Goal: Task Accomplishment & Management: Manage account settings

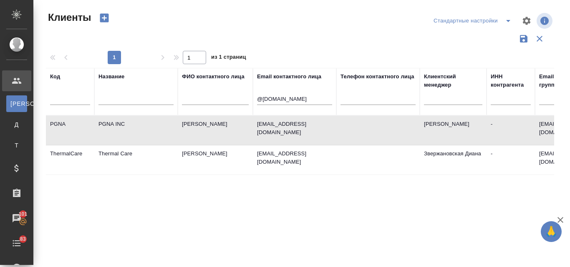
select select "RU"
drag, startPoint x: 308, startPoint y: 101, endPoint x: 250, endPoint y: 100, distance: 58.4
click at [252, 100] on tr "Код Название ФИО контактного лица Email контактного лица @Conairgroup.com Телеф…" at bounding box center [361, 92] width 631 height 48
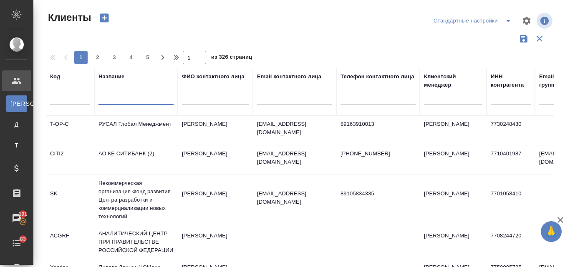
click at [125, 98] on input "text" at bounding box center [135, 100] width 75 height 10
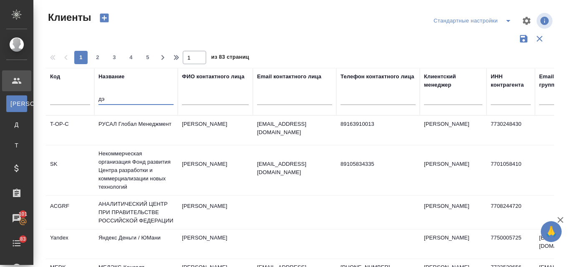
type input "д"
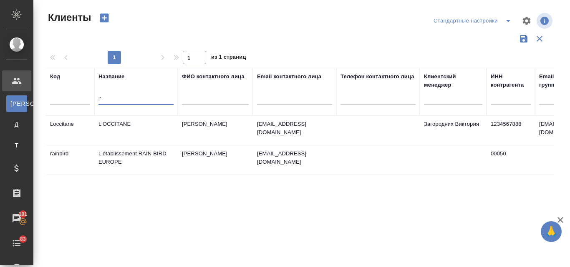
click at [133, 122] on td "L'OCCITANE" at bounding box center [135, 130] width 83 height 29
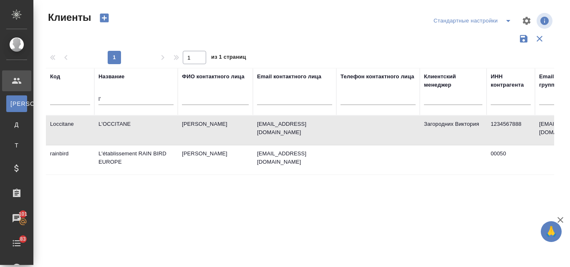
click at [134, 120] on td "L'OCCITANE" at bounding box center [135, 130] width 83 height 29
click at [142, 96] on input "l'" at bounding box center [135, 100] width 75 height 10
type input "l"
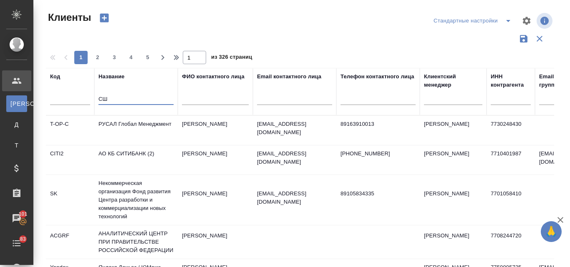
type input "С"
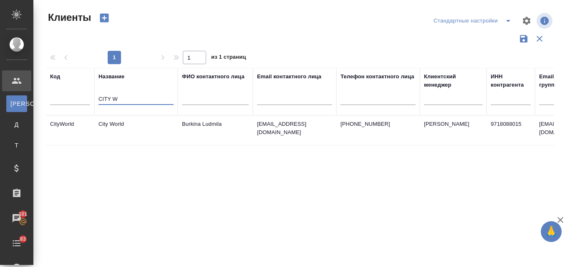
type input "CITY W"
click at [128, 125] on td "City World" at bounding box center [135, 130] width 83 height 29
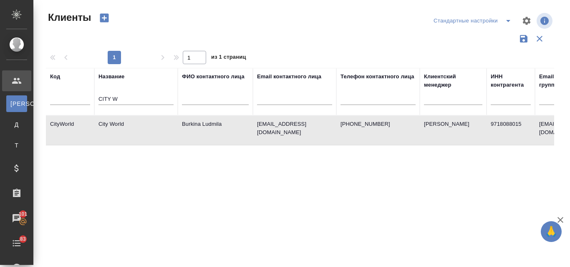
click at [128, 125] on td "City World" at bounding box center [135, 130] width 83 height 29
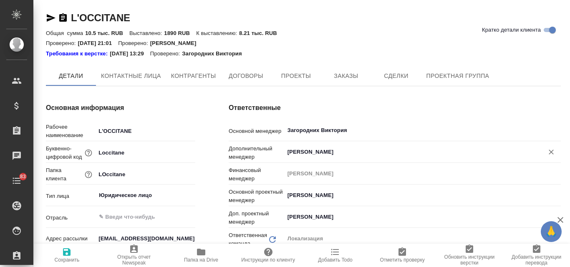
type textarea "x"
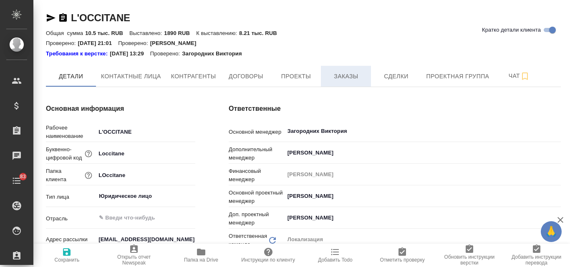
type textarea "x"
click at [347, 80] on span "Заказы" at bounding box center [346, 76] width 40 height 10
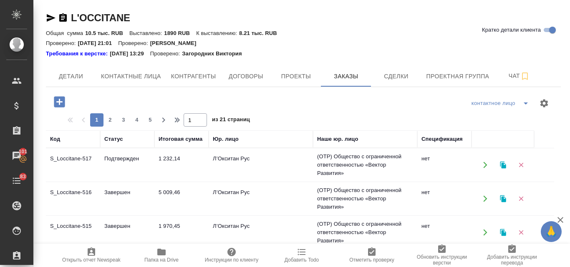
click at [505, 202] on button "button" at bounding box center [502, 199] width 17 height 17
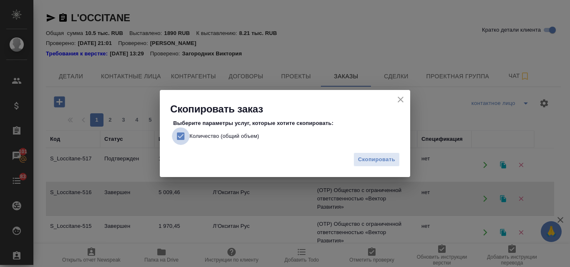
click at [182, 134] on input "Количество (общий объем)" at bounding box center [181, 137] width 18 height 18
checkbox input "false"
click at [376, 160] on span "Скопировать" at bounding box center [376, 160] width 37 height 10
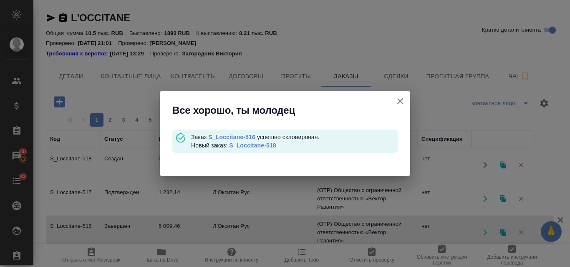
click at [249, 147] on link "S_Loccitane-518" at bounding box center [252, 145] width 47 height 7
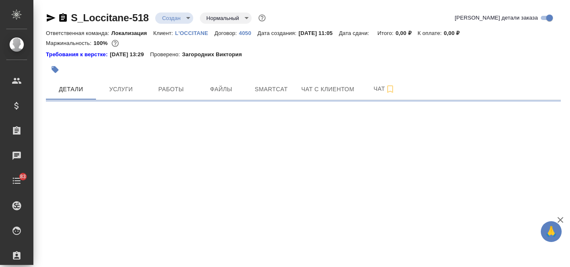
select select "RU"
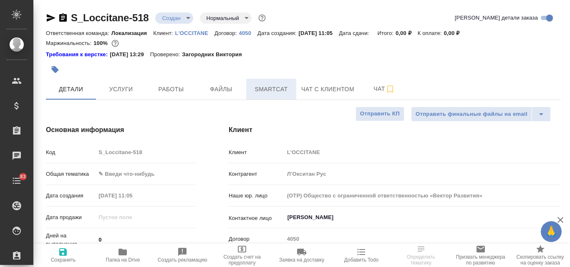
type textarea "x"
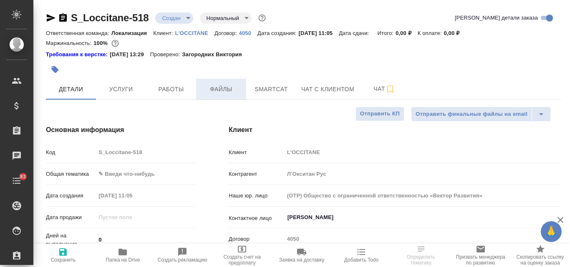
type textarea "x"
click at [224, 92] on span "Файлы" at bounding box center [221, 89] width 40 height 10
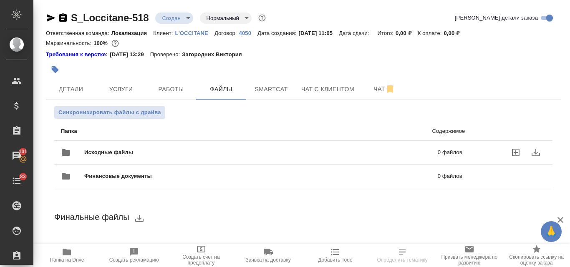
click at [157, 147] on div "Исходные файлы 0 файлов" at bounding box center [261, 153] width 401 height 20
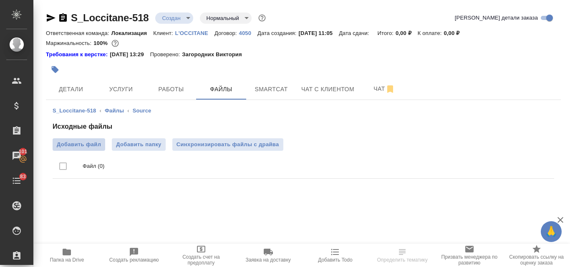
click at [77, 147] on span "Добавить файл" at bounding box center [79, 145] width 44 height 8
click at [0, 0] on input "Добавить файл" at bounding box center [0, 0] width 0 height 0
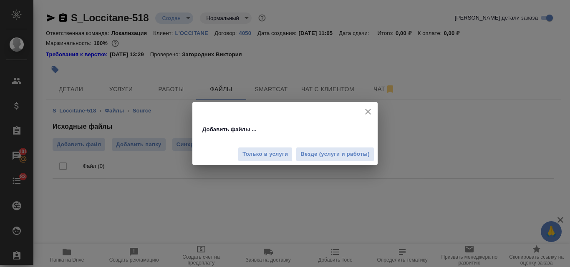
click at [311, 154] on span "Везде (услуги и работы)" at bounding box center [334, 155] width 69 height 10
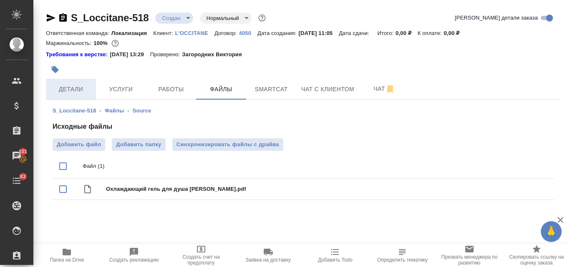
click at [80, 91] on span "Детали" at bounding box center [71, 89] width 40 height 10
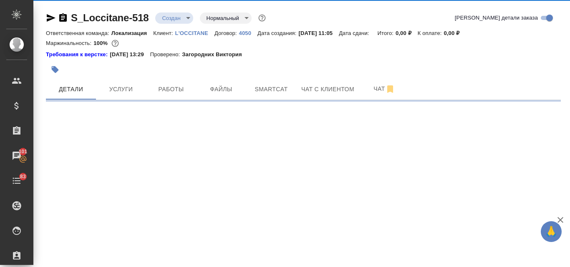
select select "RU"
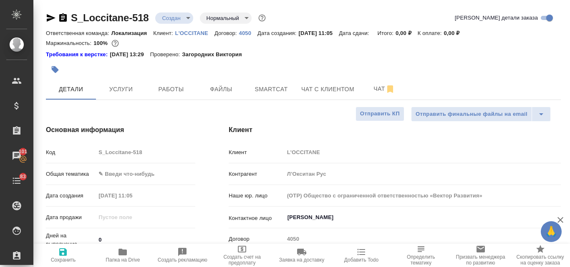
type textarea "x"
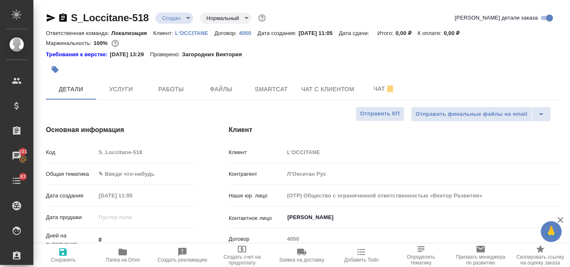
type textarea "x"
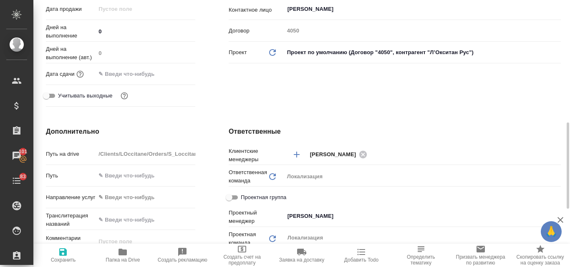
scroll to position [250, 0]
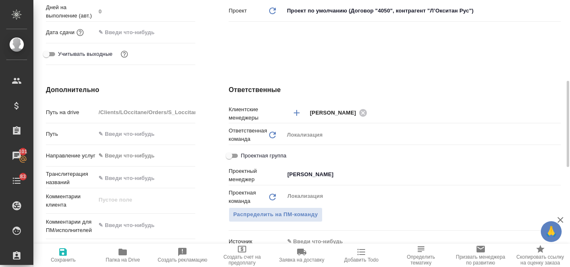
click at [120, 228] on textarea at bounding box center [145, 226] width 100 height 14
type textarea "x"
paste textarea "Коллеги, добрый день. Примите, пожалуйста, новую заявку на перевод и заверение …"
type textarea "Коллеги, добрый день. Примите, пожалуйста, новую заявку на перевод и заверение …"
type textarea "x"
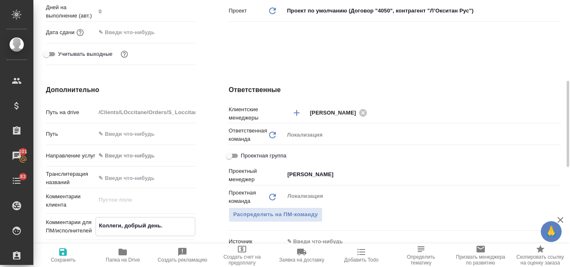
type textarea "x"
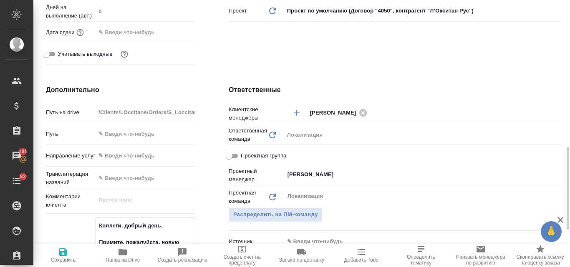
scroll to position [304, 0]
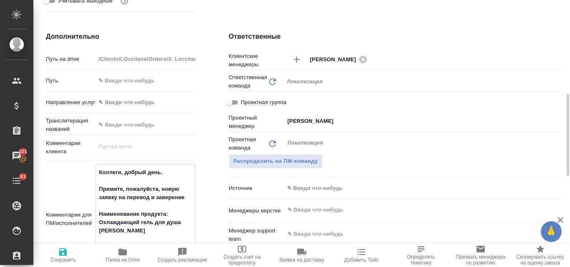
type textarea "Коллеги, добрый день. Примите, пожалуйста, новую заявку на перевод и заверение …"
type textarea "x"
click at [63, 254] on icon "button" at bounding box center [63, 252] width 10 height 10
type textarea "x"
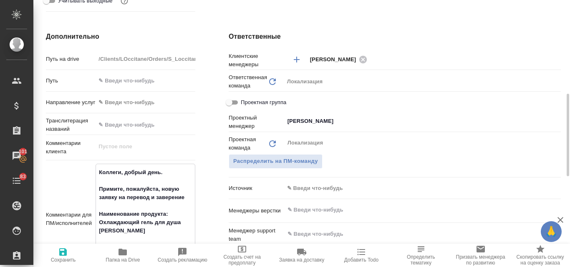
type textarea "x"
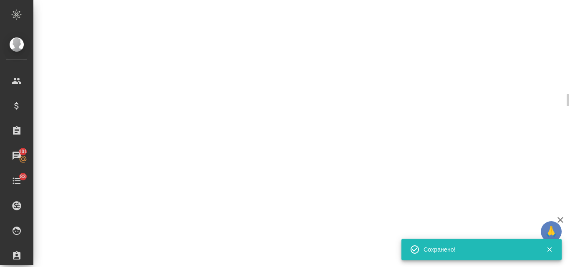
select select "RU"
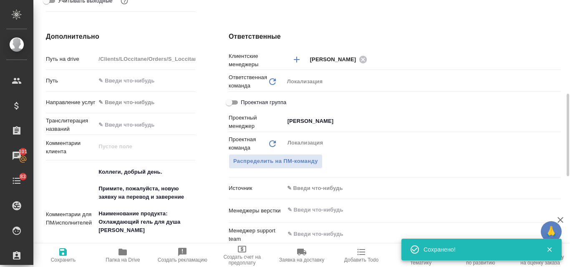
type textarea "x"
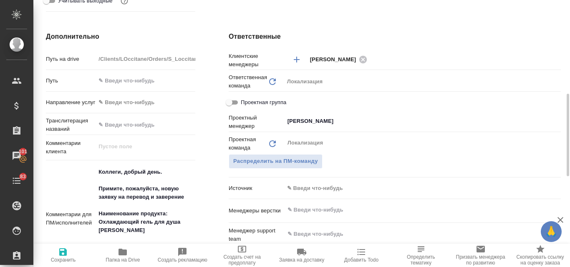
type textarea "x"
drag, startPoint x: 99, startPoint y: 223, endPoint x: 122, endPoint y: 232, distance: 25.1
click at [122, 232] on textarea "Коллеги, добрый день. Примите, пожалуйста, новую заявку на перевод и заверение …" at bounding box center [145, 219] width 99 height 106
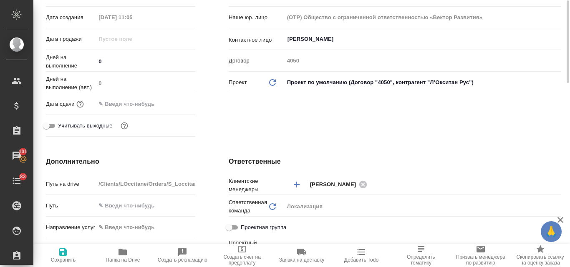
scroll to position [95, 0]
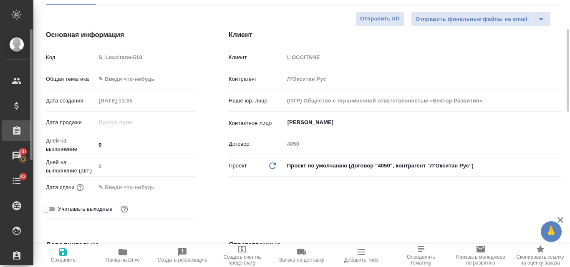
type textarea "x"
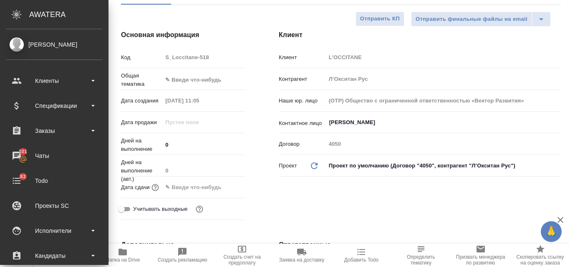
type textarea "x"
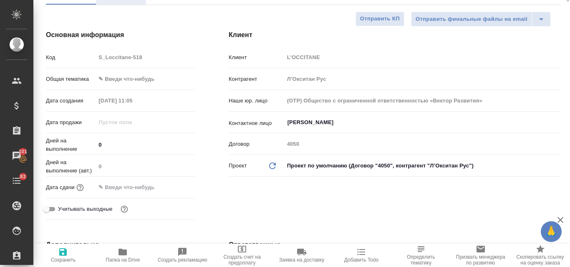
scroll to position [12, 0]
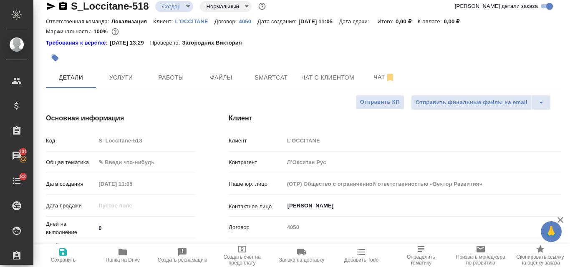
click at [58, 57] on icon "button" at bounding box center [55, 58] width 8 height 8
type textarea "x"
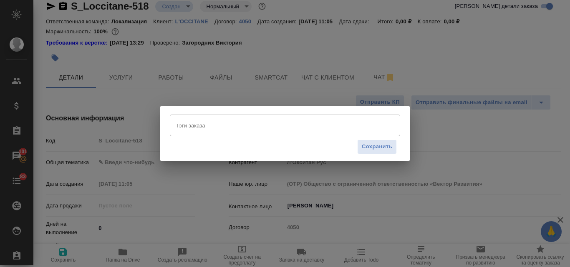
click at [221, 130] on input "Тэги заказа" at bounding box center [276, 125] width 207 height 14
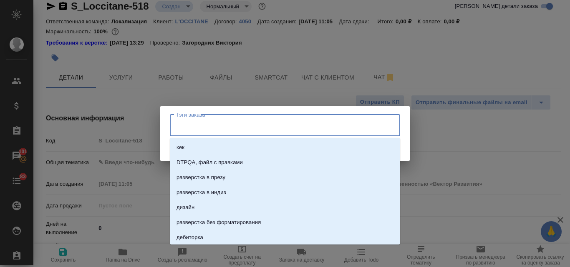
paste input "Охлаждающий гель для душа Вербена"
type input "Охлаждающий гель для душа Вербена"
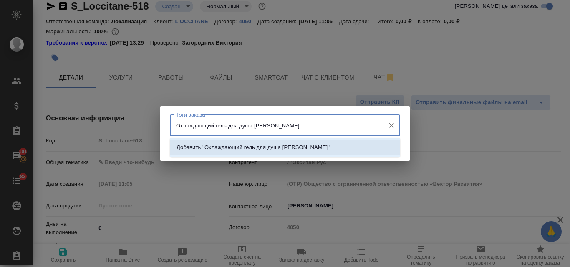
click at [234, 152] on li "Добавить "Охлаждающий гель для душа Вербена"" at bounding box center [285, 147] width 230 height 15
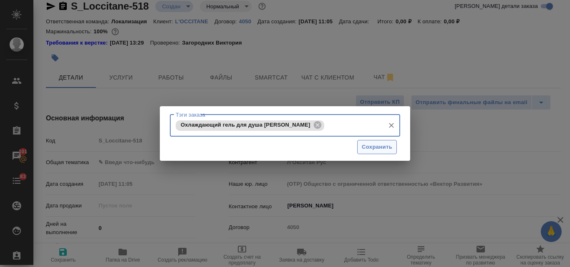
click at [362, 152] on button "Сохранить" at bounding box center [377, 147] width 40 height 15
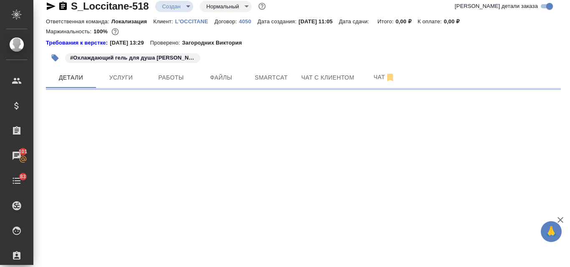
select select "RU"
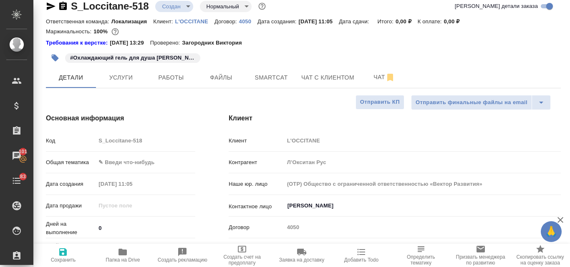
type textarea "x"
click at [118, 164] on body "🙏 .cls-1 fill:#fff; AWATERA Valyaeva Anna Клиенты Спецификации Заказы 101 Чаты …" at bounding box center [285, 133] width 570 height 267
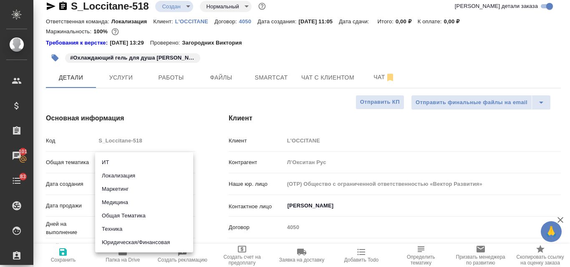
click at [128, 228] on li "Техника" at bounding box center [144, 229] width 98 height 13
type input "tech"
type textarea "x"
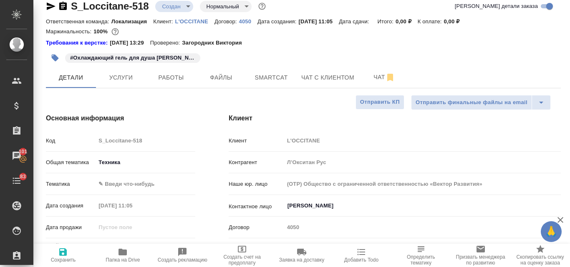
click at [63, 250] on icon "button" at bounding box center [63, 252] width 10 height 10
type textarea "x"
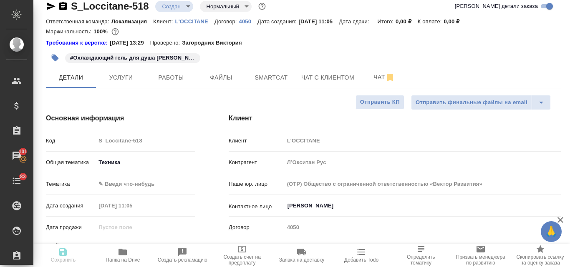
type textarea "x"
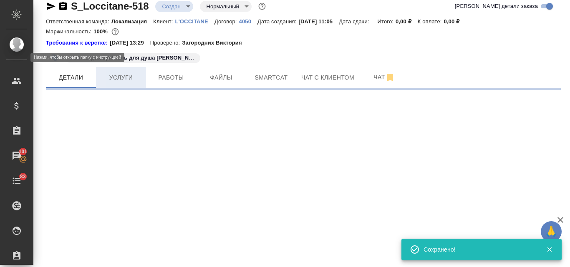
select select "RU"
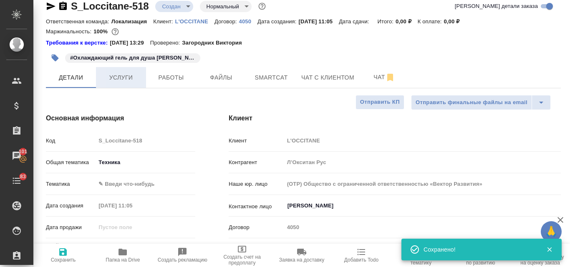
type textarea "x"
click at [120, 82] on span "Услуги" at bounding box center [121, 78] width 40 height 10
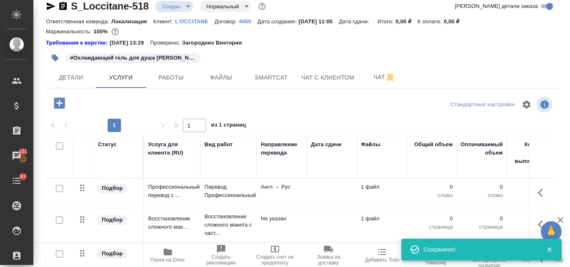
click at [190, 9] on body "🙏 .cls-1 fill:#fff; AWATERA Valyaeva Anna Клиенты Спецификации Заказы 101 Чаты …" at bounding box center [285, 133] width 570 height 267
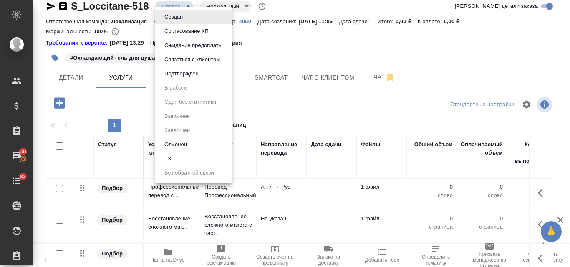
click at [183, 158] on li "ТЗ" at bounding box center [193, 159] width 76 height 14
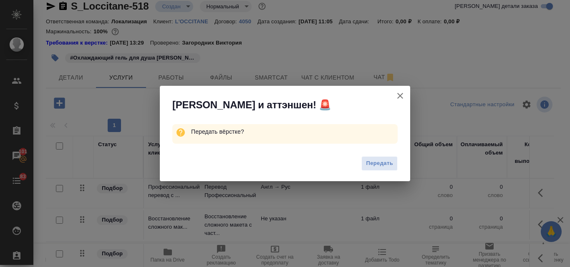
click at [395, 164] on button "Передать" at bounding box center [379, 163] width 36 height 15
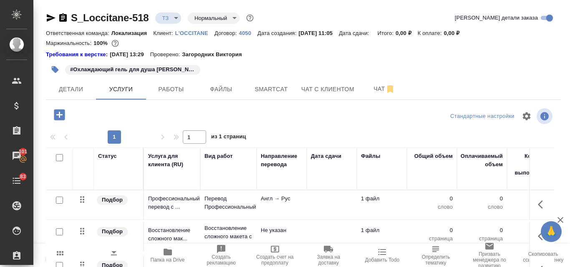
click at [61, 201] on input "checkbox" at bounding box center [59, 200] width 7 height 7
checkbox input "true"
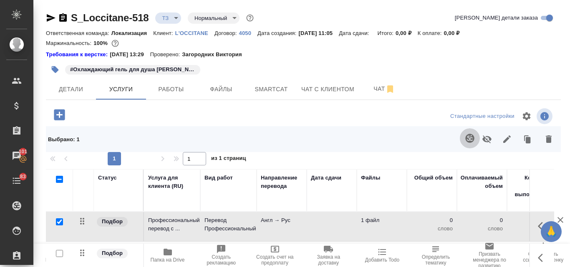
click at [466, 137] on icon "button" at bounding box center [469, 138] width 9 height 9
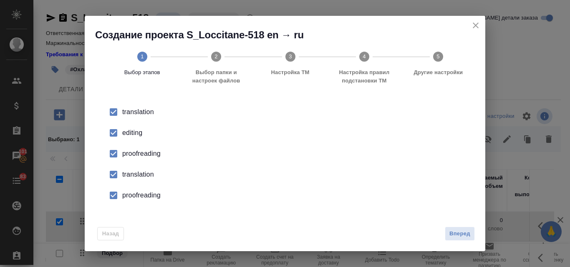
click at [139, 131] on div "editing" at bounding box center [293, 133] width 343 height 10
click at [138, 151] on div "proofreading" at bounding box center [293, 154] width 343 height 10
click at [133, 175] on div "translation" at bounding box center [293, 175] width 343 height 10
click at [131, 194] on div "proofreading" at bounding box center [293, 196] width 343 height 10
click at [470, 236] on button "Вперед" at bounding box center [460, 234] width 30 height 15
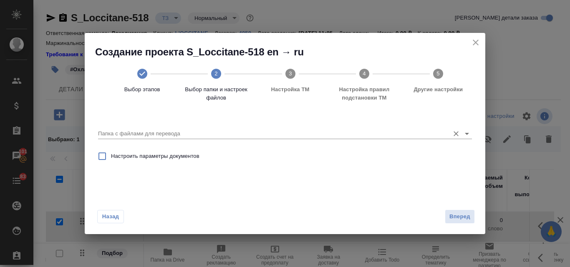
click at [131, 131] on input "Папка с файлами для перевода" at bounding box center [271, 134] width 347 height 10
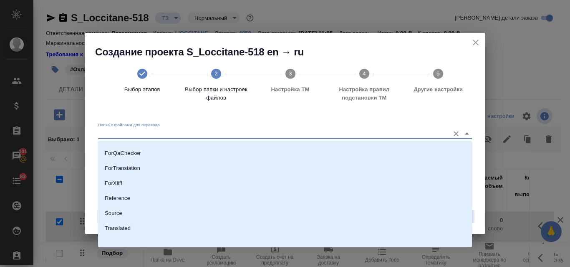
scroll to position [106, 0]
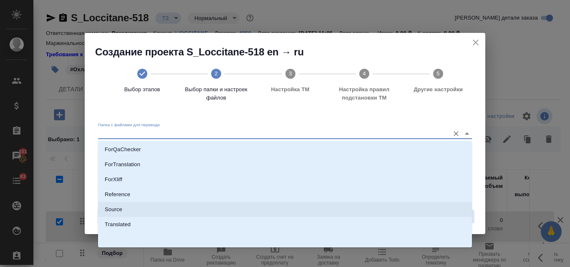
click at [125, 207] on li "Source" at bounding box center [285, 209] width 374 height 15
type input "Source"
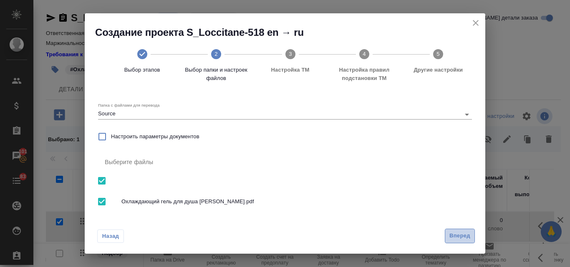
click at [463, 239] on span "Вперед" at bounding box center [459, 236] width 21 height 10
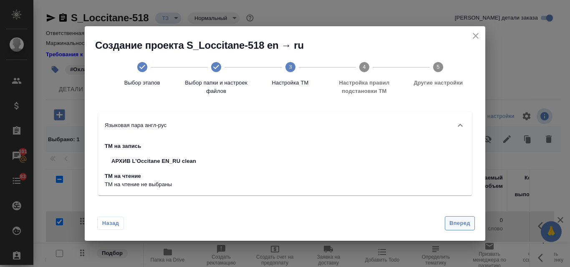
click at [459, 224] on span "Вперед" at bounding box center [459, 224] width 21 height 10
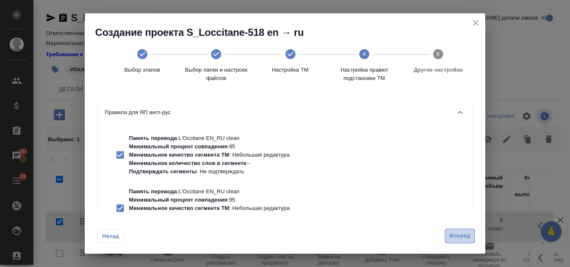
click at [457, 233] on span "Вперед" at bounding box center [459, 236] width 21 height 10
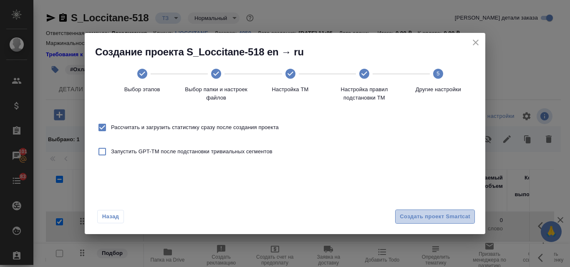
click at [442, 217] on span "Создать проект Smartcat" at bounding box center [435, 217] width 70 height 10
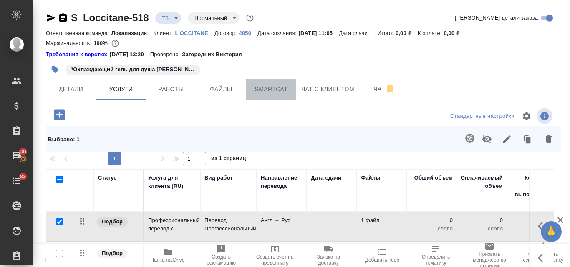
click at [276, 90] on span "Smartcat" at bounding box center [271, 89] width 40 height 10
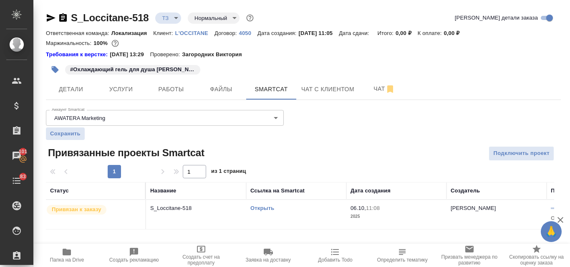
click at [267, 206] on link "Открыть" at bounding box center [262, 208] width 24 height 6
click at [123, 91] on span "Услуги" at bounding box center [121, 89] width 40 height 10
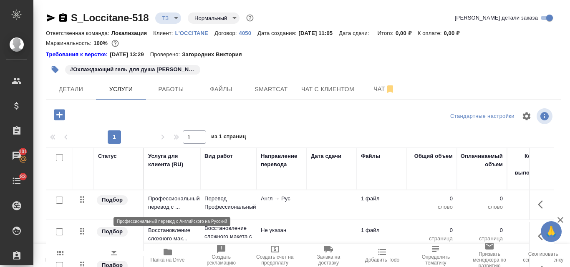
click at [168, 203] on p "Профессиональный перевод с ..." at bounding box center [172, 203] width 48 height 17
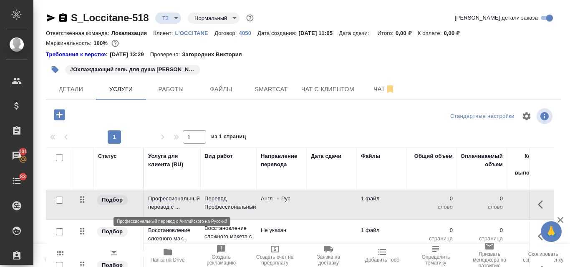
click at [168, 203] on p "Профессиональный перевод с ..." at bounding box center [172, 203] width 48 height 17
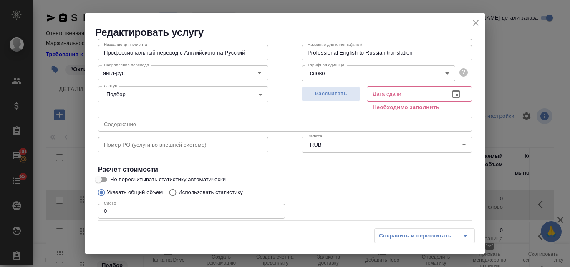
scroll to position [94, 0]
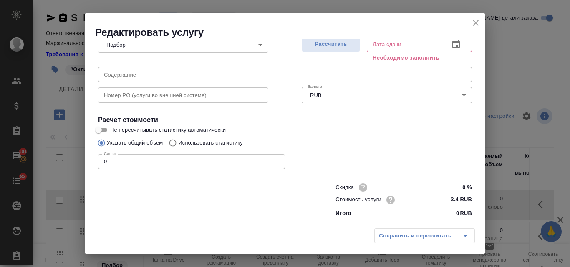
click at [172, 143] on input "Использовать статистику" at bounding box center [171, 143] width 13 height 16
radio input "true"
radio input "false"
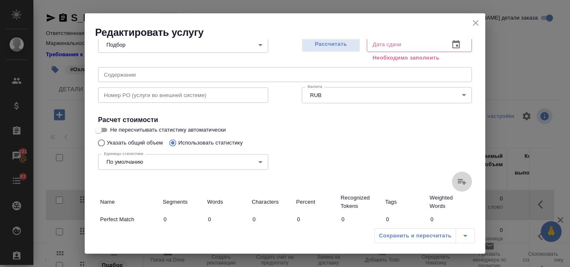
click at [457, 183] on icon at bounding box center [461, 182] width 8 height 6
click at [0, 0] on input "file" at bounding box center [0, 0] width 0 height 0
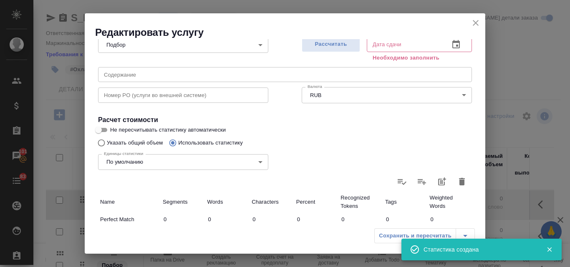
type input "30"
type input "63"
type input "390"
type input "15"
type input "67"
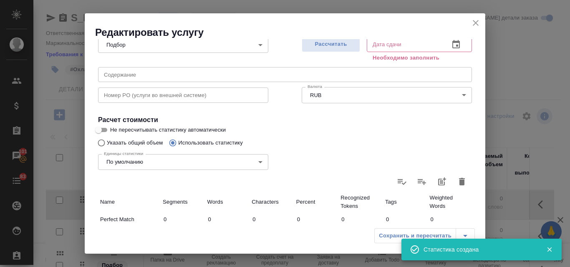
type input "484"
type input "3"
type input "8"
type input "72"
type input "4"
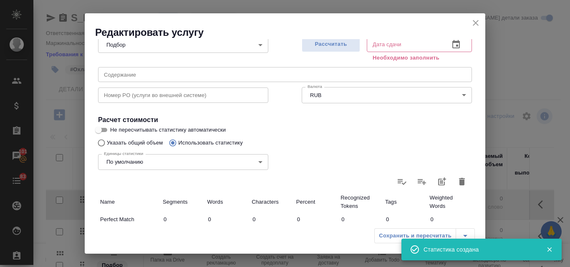
type input "17"
type input "106"
type input "52"
type input "155"
type input "1052"
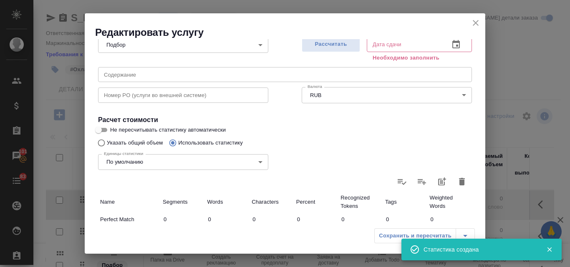
type input "52"
type input "155"
type input "1052"
click at [322, 47] on span "Рассчитать" at bounding box center [330, 45] width 49 height 10
type input "06.10.2025 11:09"
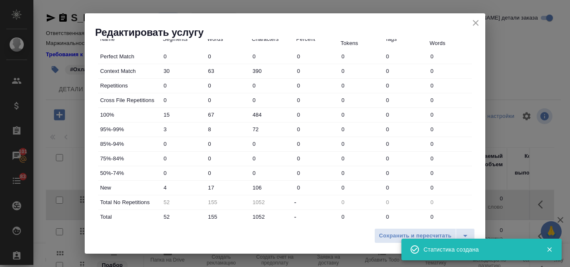
scroll to position [261, 0]
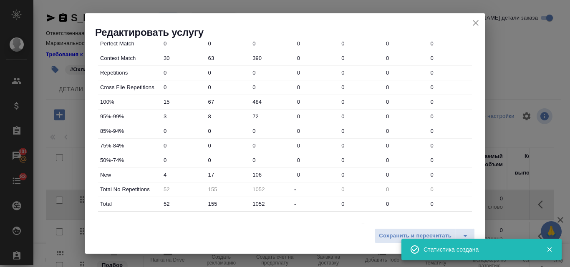
click at [209, 175] on input "17" at bounding box center [227, 175] width 45 height 12
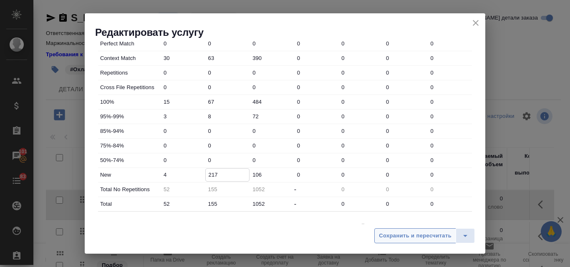
type input "217"
click at [432, 234] on span "Сохранить и пересчитать" at bounding box center [415, 236] width 73 height 10
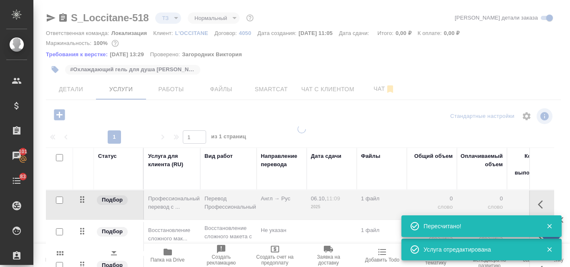
type input "new"
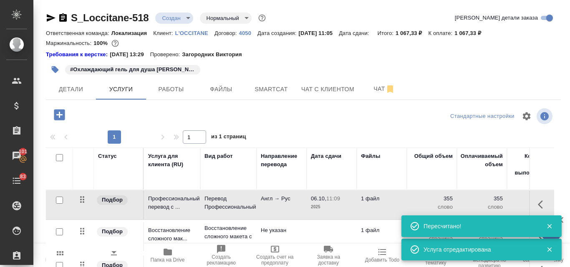
click at [342, 205] on p "2025" at bounding box center [332, 207] width 42 height 8
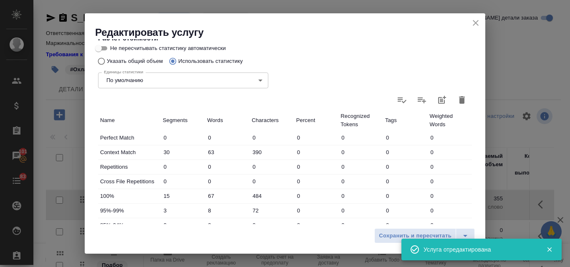
scroll to position [302, 0]
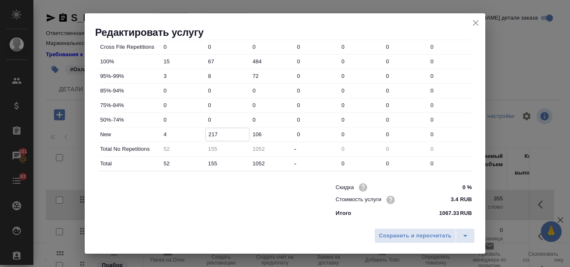
drag, startPoint x: 215, startPoint y: 133, endPoint x: 210, endPoint y: 132, distance: 5.5
click at [210, 132] on input "217" at bounding box center [228, 134] width 44 height 12
type input "200"
click at [379, 238] on span "Сохранить и пересчитать" at bounding box center [415, 236] width 73 height 10
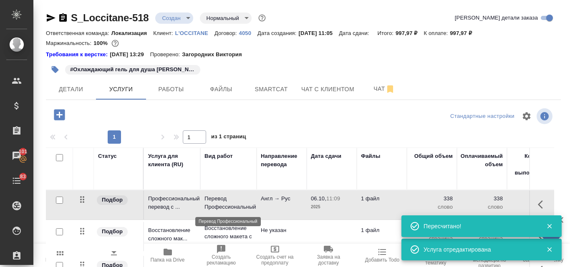
click at [241, 198] on p "Перевод Профессиональный" at bounding box center [228, 203] width 48 height 17
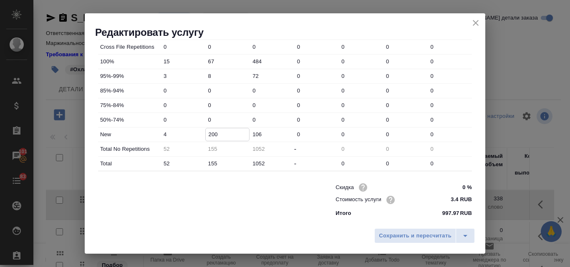
drag, startPoint x: 213, startPoint y: 135, endPoint x: 202, endPoint y: 135, distance: 10.4
click at [202, 135] on div "New 4 200 106 0 0 0 0" at bounding box center [285, 135] width 374 height 14
type input "150"
click at [421, 239] on span "Сохранить и пересчитать" at bounding box center [415, 236] width 73 height 10
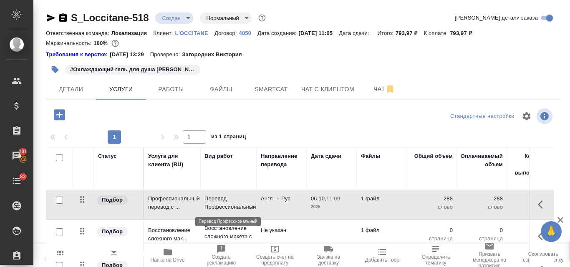
click at [243, 207] on p "Перевод Профессиональный" at bounding box center [228, 203] width 48 height 17
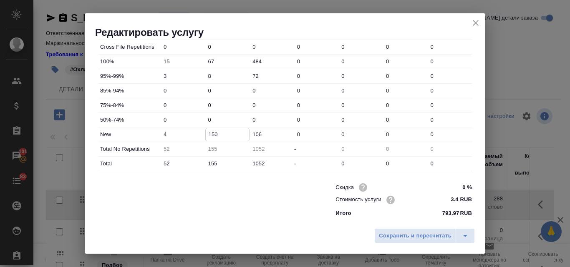
drag, startPoint x: 214, startPoint y: 132, endPoint x: 207, endPoint y: 132, distance: 6.7
click at [207, 132] on input "150" at bounding box center [228, 134] width 44 height 12
click at [209, 133] on input "095" at bounding box center [228, 134] width 44 height 12
type input "95"
click at [389, 237] on span "Сохранить и пересчитать" at bounding box center [415, 236] width 73 height 10
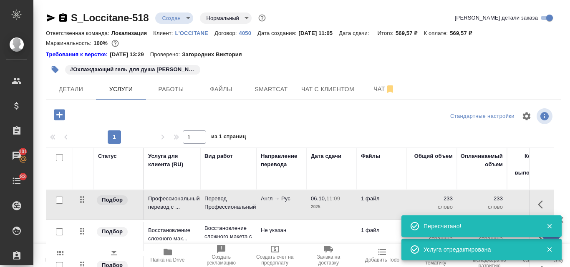
click at [314, 207] on p "2025" at bounding box center [332, 207] width 42 height 8
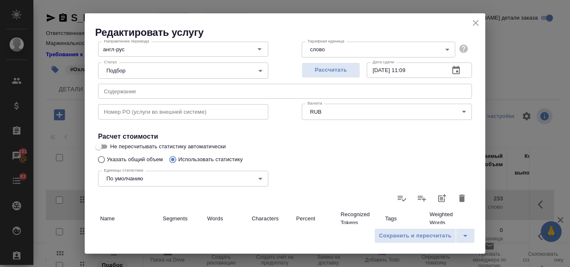
scroll to position [0, 0]
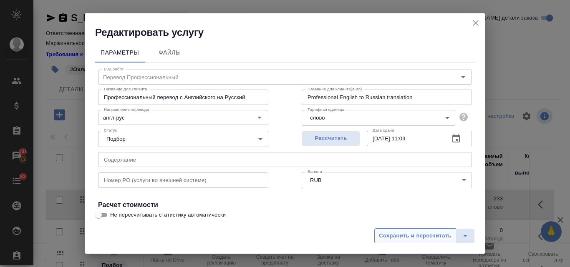
click at [406, 239] on span "Сохранить и пересчитать" at bounding box center [415, 236] width 73 height 10
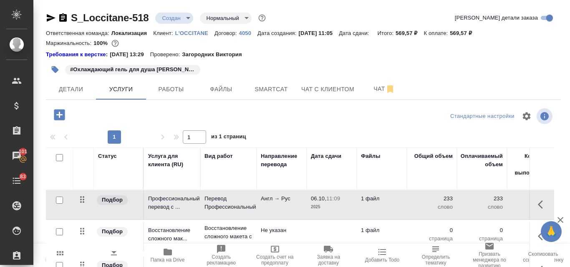
click at [289, 201] on p "Англ → Рус" at bounding box center [282, 199] width 42 height 8
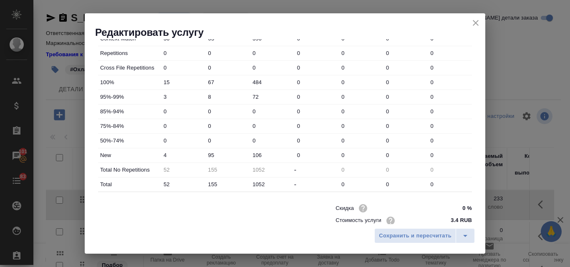
scroll to position [292, 0]
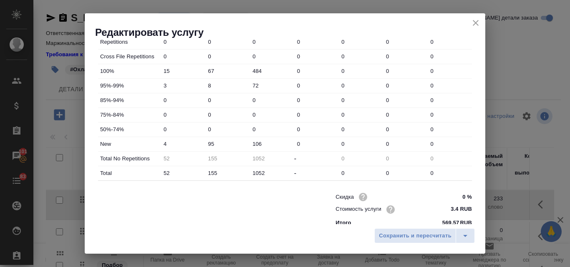
click at [166, 203] on div at bounding box center [199, 209] width 237 height 33
drag, startPoint x: 213, startPoint y: 142, endPoint x: 205, endPoint y: 143, distance: 8.0
click at [206, 143] on input "95" at bounding box center [228, 144] width 44 height 12
type input "112"
click at [402, 237] on span "Сохранить и пересчитать" at bounding box center [415, 236] width 73 height 10
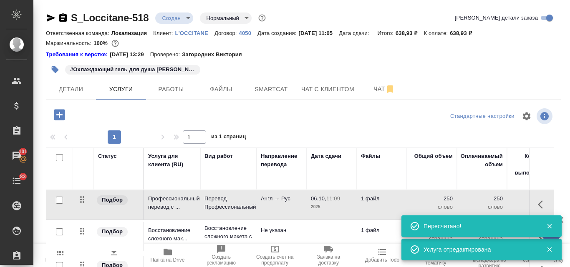
click at [255, 196] on td "Перевод Профессиональный" at bounding box center [228, 205] width 56 height 29
click at [256, 196] on td "Перевод Профессиональный" at bounding box center [228, 205] width 56 height 29
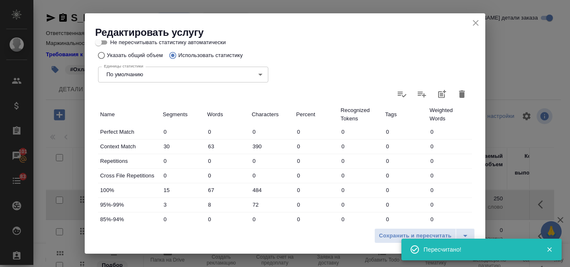
scroll to position [125, 0]
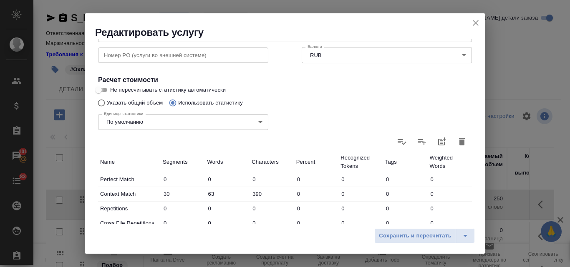
click at [103, 89] on input "Не пересчитывать статистику автоматически" at bounding box center [98, 90] width 30 height 10
checkbox input "true"
click at [440, 236] on span "Сохранить и пересчитать" at bounding box center [415, 236] width 73 height 10
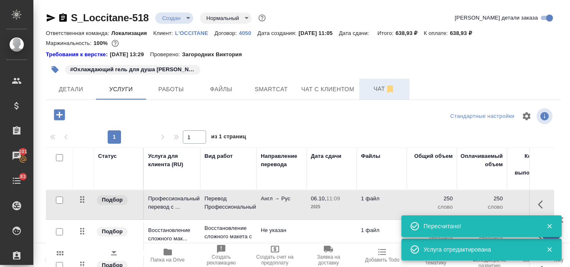
click at [377, 88] on span "Чат" at bounding box center [384, 89] width 40 height 10
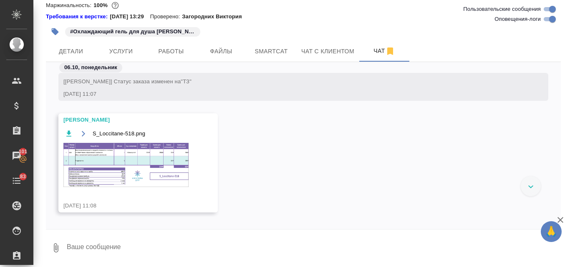
scroll to position [314, 0]
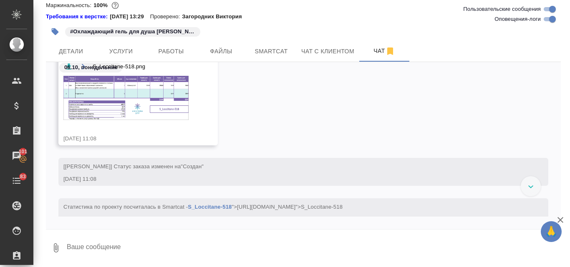
click at [163, 93] on img at bounding box center [125, 98] width 125 height 44
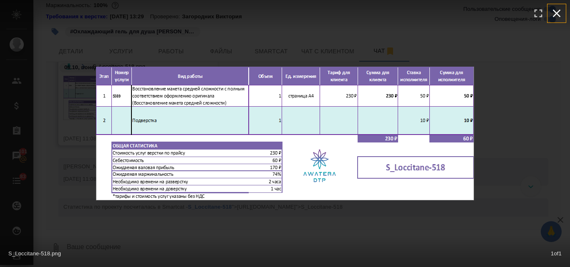
click at [557, 15] on icon "button" at bounding box center [556, 13] width 13 height 13
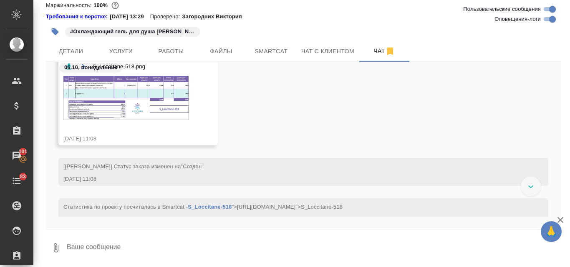
click at [128, 256] on textarea at bounding box center [313, 248] width 495 height 28
type textarea "C"
type textarea "Спасибо!"
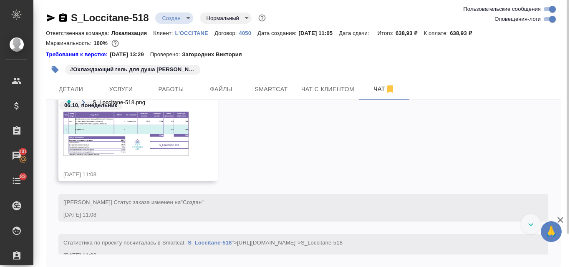
scroll to position [258, 0]
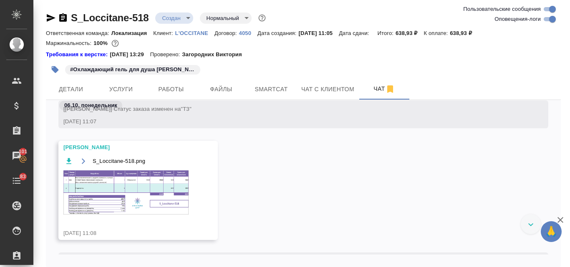
click at [105, 183] on img at bounding box center [125, 193] width 125 height 44
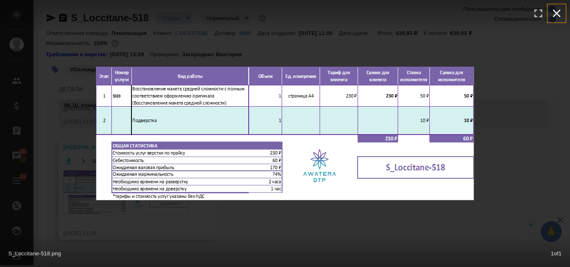
click at [558, 14] on icon "button" at bounding box center [557, 14] width 8 height 8
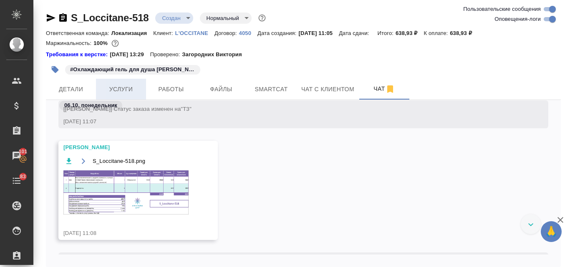
click at [122, 91] on span "Услуги" at bounding box center [121, 89] width 40 height 10
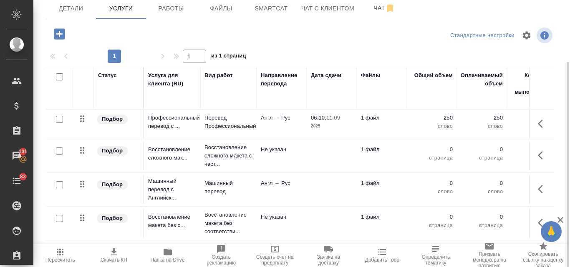
scroll to position [1, 0]
click at [56, 149] on input "checkbox" at bounding box center [59, 151] width 7 height 7
checkbox input "true"
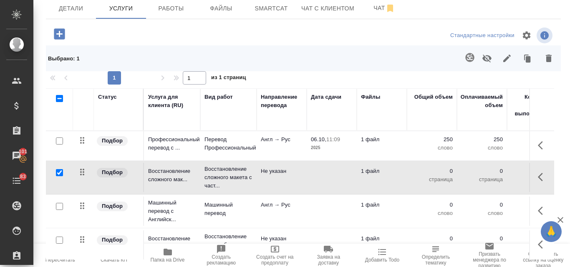
click at [61, 207] on input "checkbox" at bounding box center [59, 206] width 7 height 7
checkbox input "true"
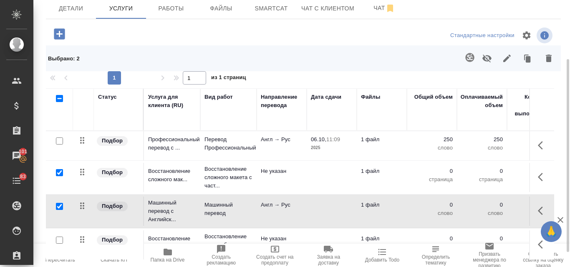
scroll to position [103, 0]
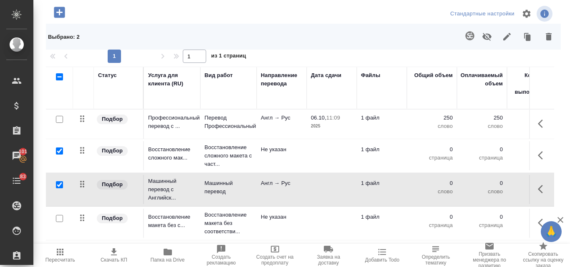
click at [57, 220] on input "checkbox" at bounding box center [59, 218] width 7 height 7
checkbox input "true"
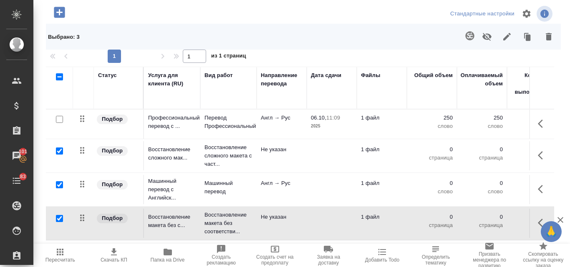
click at [545, 36] on icon "button" at bounding box center [548, 37] width 6 height 8
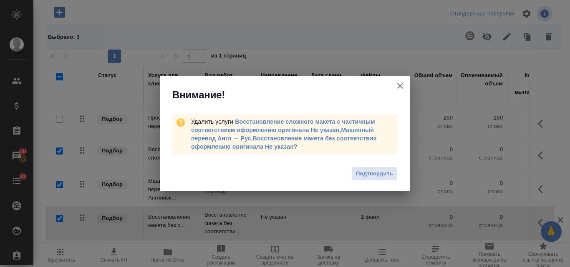
click at [379, 173] on span "Подтвердить" at bounding box center [374, 174] width 37 height 10
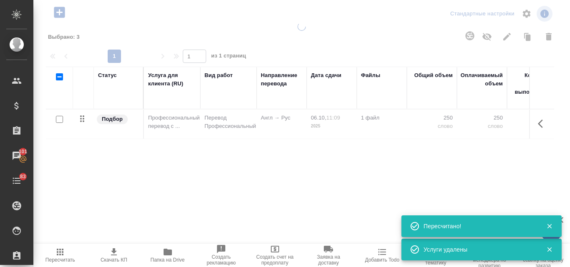
scroll to position [0, 0]
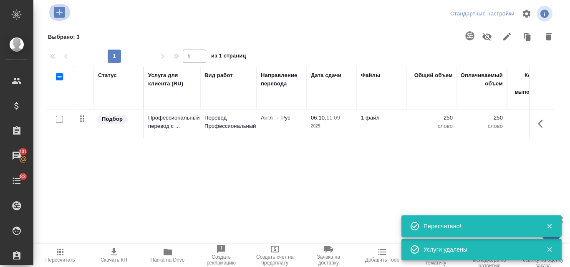
click at [61, 16] on icon "button" at bounding box center [59, 12] width 11 height 11
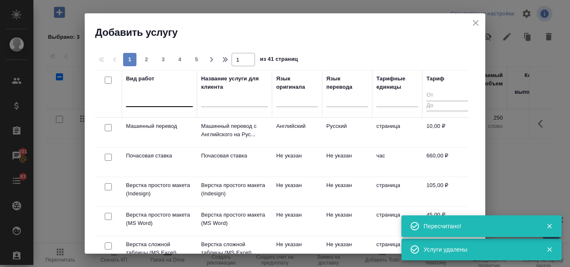
click at [168, 100] on div at bounding box center [159, 99] width 67 height 12
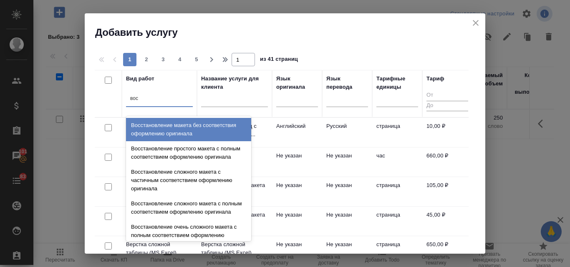
type input "восс"
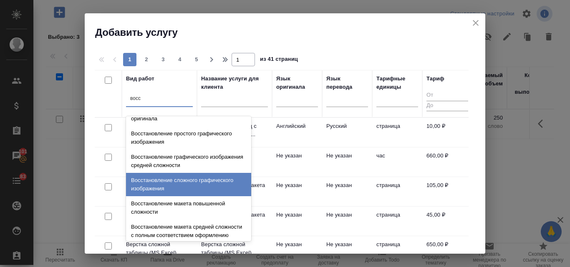
scroll to position [153, 0]
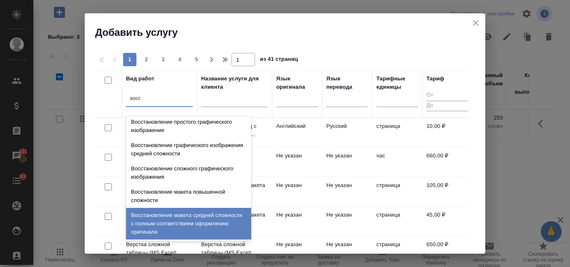
click at [188, 215] on div "Восстановление макета средней сложности с полным соответствием оформлению ориги…" at bounding box center [188, 224] width 125 height 32
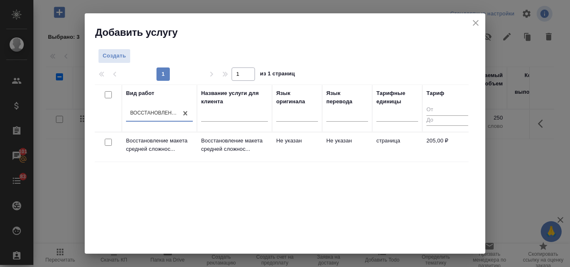
click at [227, 148] on p "Восстановление макета средней сложнос..." at bounding box center [234, 145] width 67 height 17
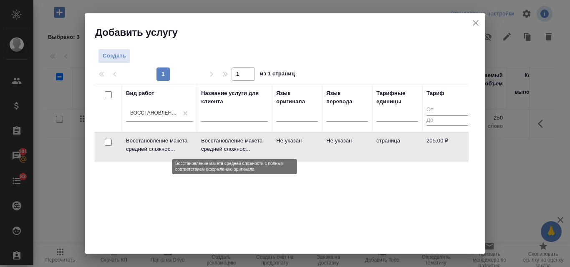
click at [227, 148] on p "Восстановление макета средней сложнос..." at bounding box center [234, 145] width 67 height 17
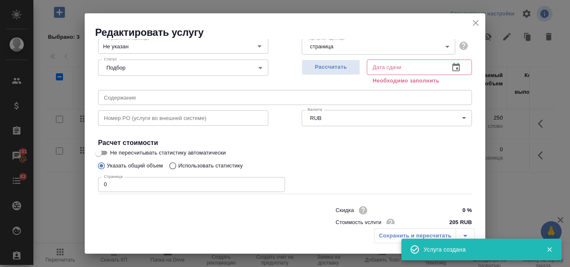
scroll to position [83, 0]
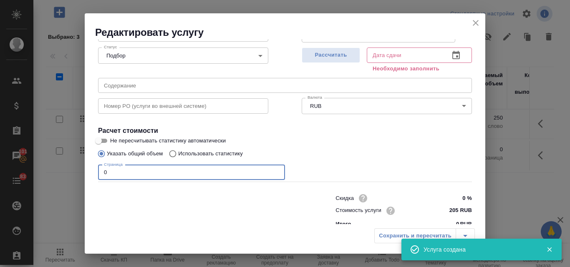
drag, startPoint x: 111, startPoint y: 170, endPoint x: 97, endPoint y: 168, distance: 13.9
click at [98, 168] on input "0" at bounding box center [191, 172] width 187 height 15
type input "1"
click at [336, 55] on span "Рассчитать" at bounding box center [330, 55] width 49 height 10
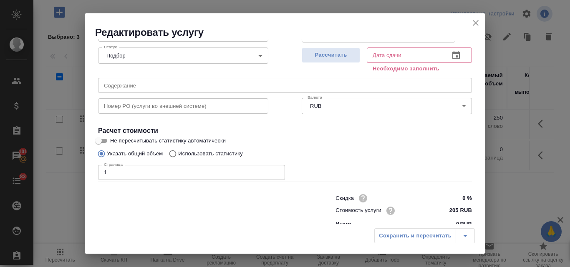
type input "06.10.2025 11:17"
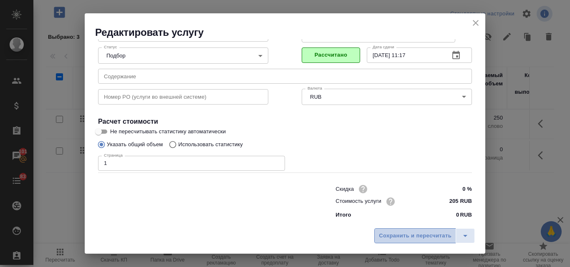
click at [384, 239] on span "Сохранить и пересчитать" at bounding box center [415, 236] width 73 height 10
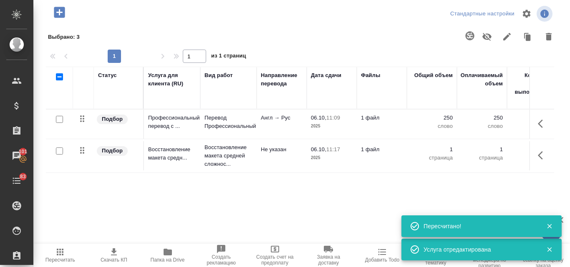
click at [61, 11] on icon "button" at bounding box center [59, 12] width 11 height 11
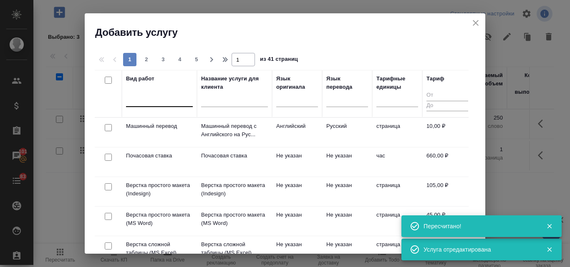
click at [147, 94] on div at bounding box center [159, 99] width 67 height 12
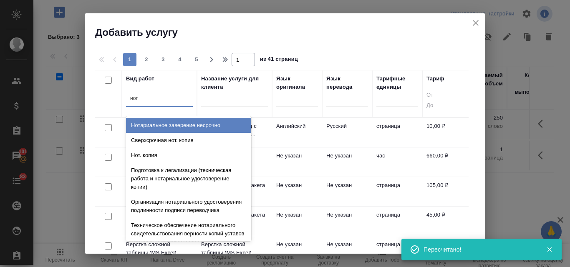
type input "нота"
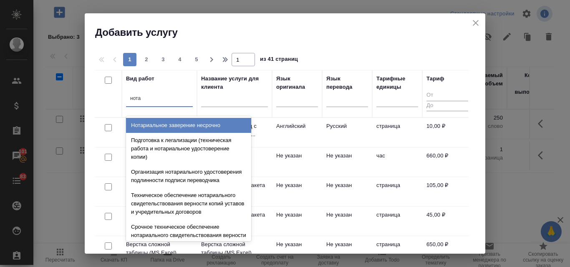
click at [153, 126] on div "Нотариальное заверение несрочно" at bounding box center [188, 125] width 125 height 15
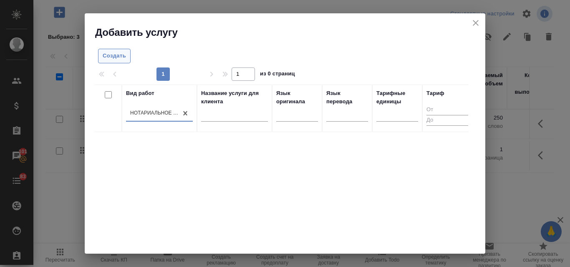
click at [122, 54] on span "Создать" at bounding box center [114, 56] width 23 height 10
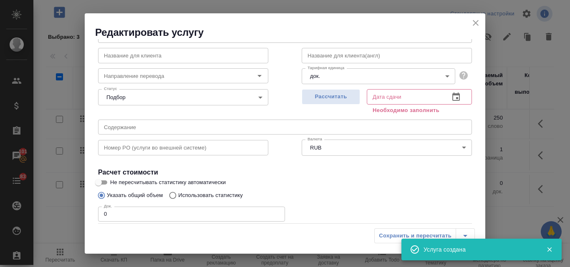
scroll to position [94, 0]
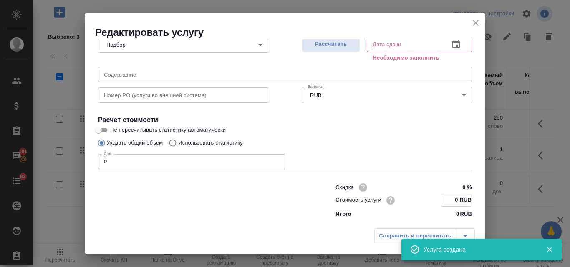
drag, startPoint x: 451, startPoint y: 200, endPoint x: 444, endPoint y: 202, distance: 7.4
click at [444, 202] on input "0 RUB" at bounding box center [456, 200] width 30 height 12
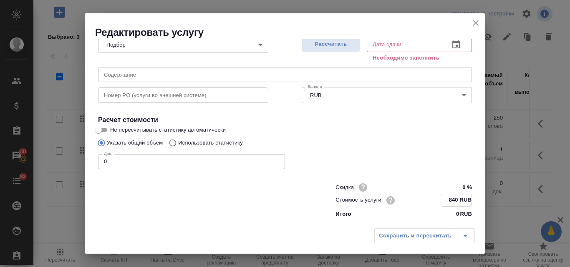
type input "840 RUB"
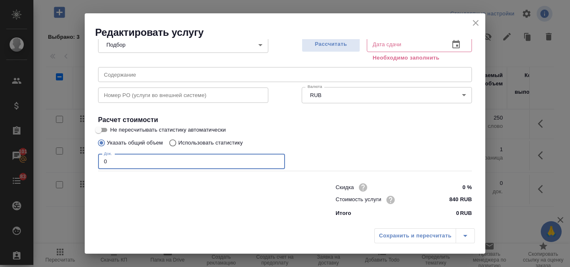
drag, startPoint x: 108, startPoint y: 164, endPoint x: 100, endPoint y: 164, distance: 7.9
click at [100, 164] on input "0" at bounding box center [191, 161] width 187 height 15
type input "1"
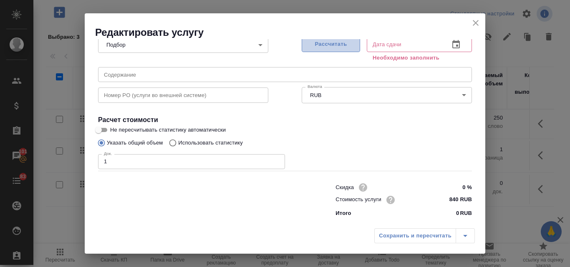
click at [345, 43] on span "Рассчитать" at bounding box center [330, 45] width 49 height 10
type input "06.10.2025 11:24"
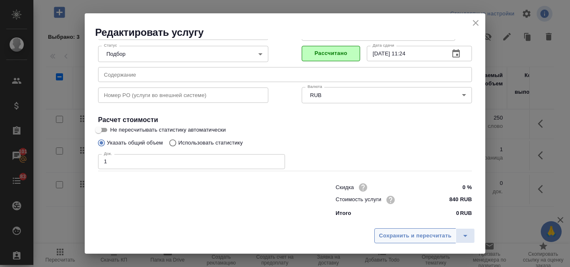
click at [386, 238] on span "Сохранить и пересчитать" at bounding box center [415, 236] width 73 height 10
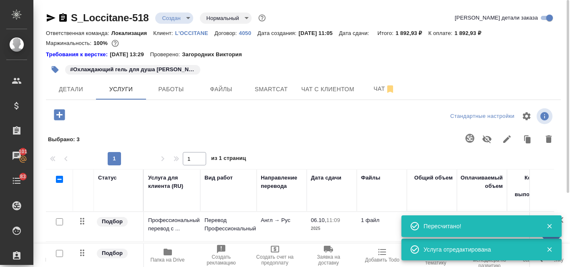
scroll to position [103, 0]
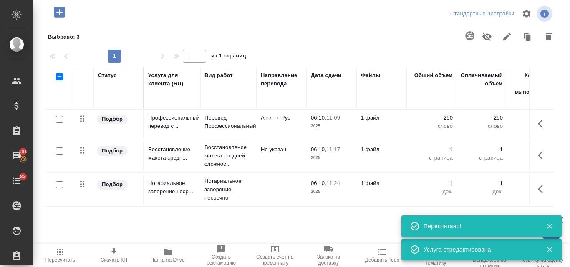
click at [61, 261] on span "Пересчитать" at bounding box center [60, 260] width 30 height 6
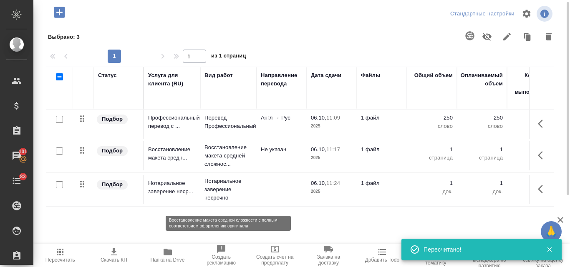
scroll to position [19, 0]
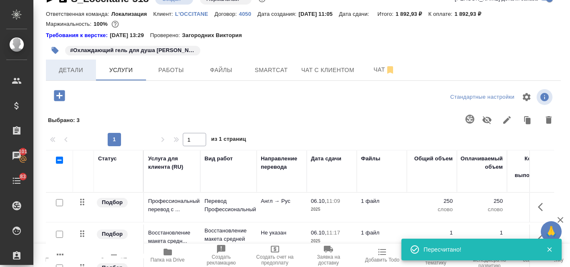
click at [68, 74] on span "Детали" at bounding box center [71, 70] width 40 height 10
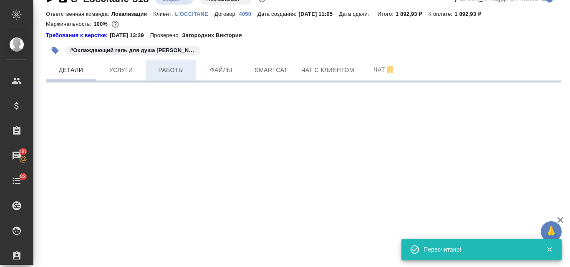
select select "RU"
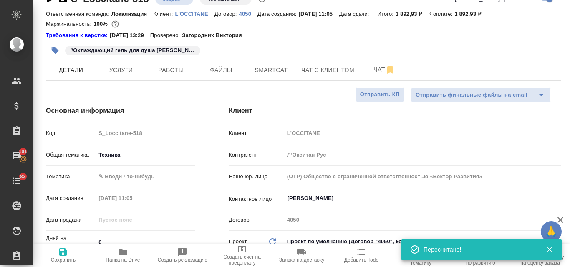
type textarea "x"
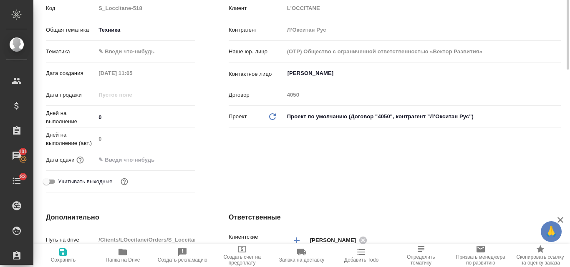
scroll to position [61, 0]
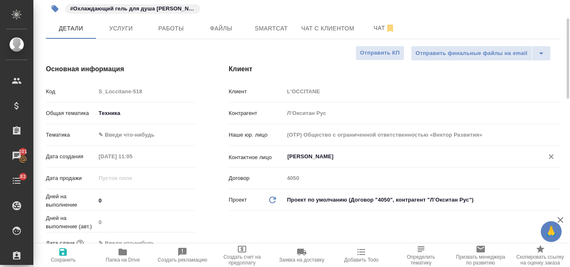
click at [308, 158] on input "Дегтярева Диана" at bounding box center [408, 157] width 244 height 10
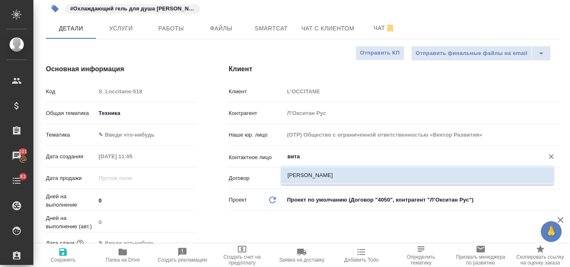
click at [317, 172] on li "Никулина Виталия" at bounding box center [417, 175] width 273 height 15
type input "Никулина Виталия"
type textarea "x"
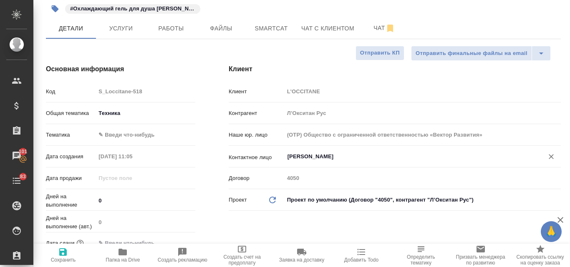
type input "Никулина Виталия"
click at [58, 258] on span "Сохранить" at bounding box center [63, 260] width 25 height 6
type textarea "x"
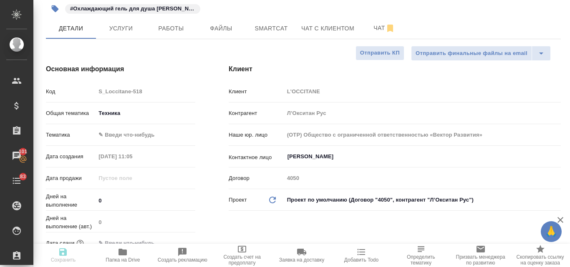
type textarea "x"
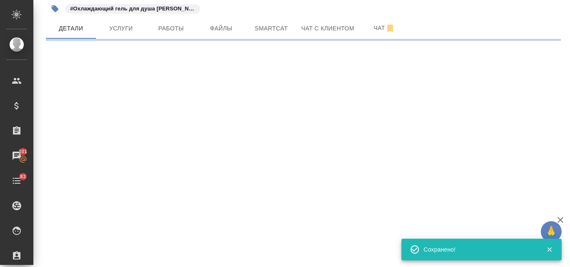
select select "RU"
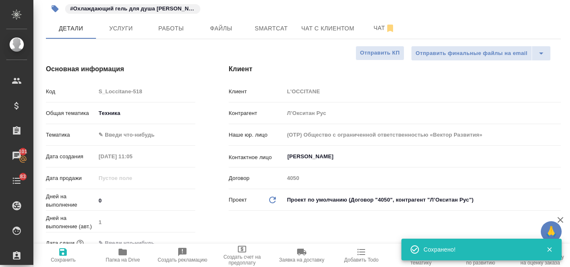
type textarea "x"
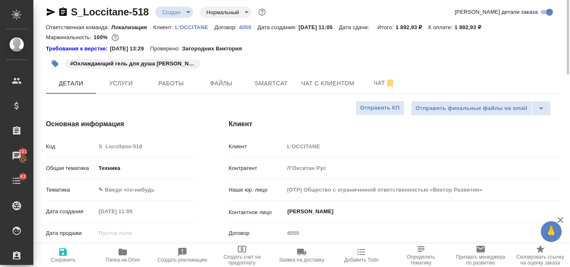
scroll to position [0, 0]
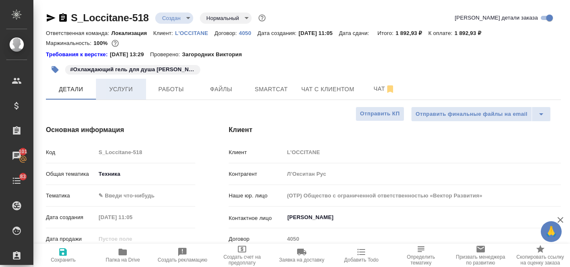
click at [117, 91] on span "Услуги" at bounding box center [121, 89] width 40 height 10
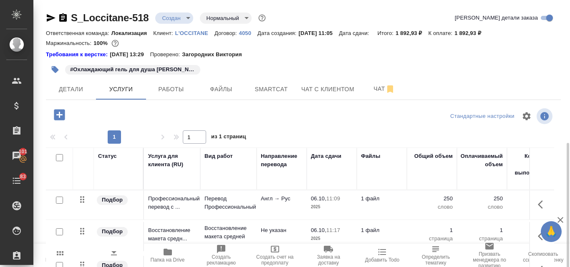
scroll to position [81, 0]
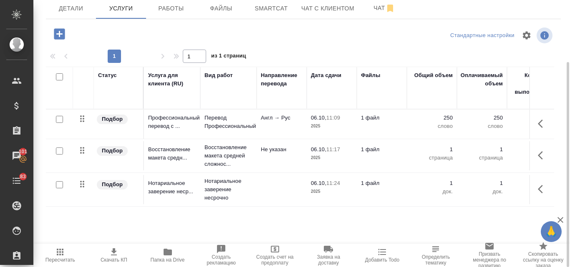
click at [112, 256] on icon "button" at bounding box center [114, 252] width 10 height 10
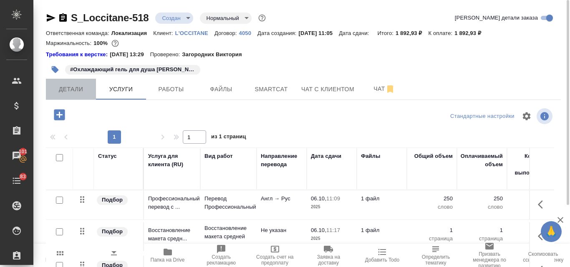
click at [75, 88] on span "Детали" at bounding box center [71, 89] width 40 height 10
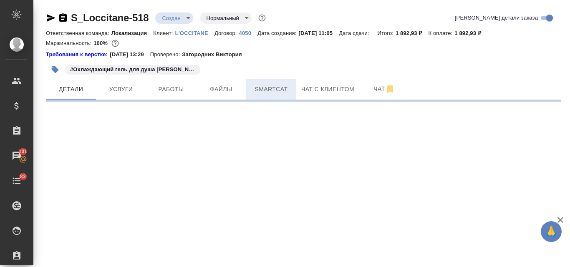
select select "RU"
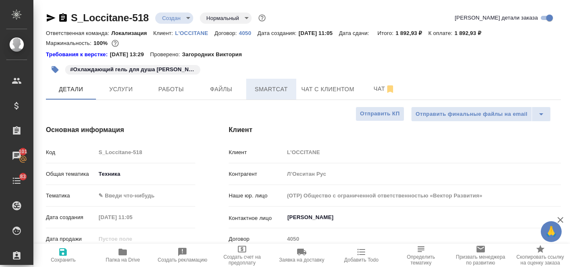
type textarea "x"
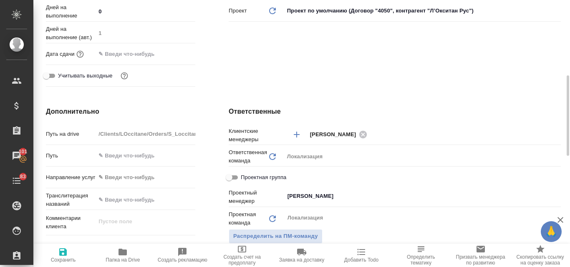
scroll to position [292, 0]
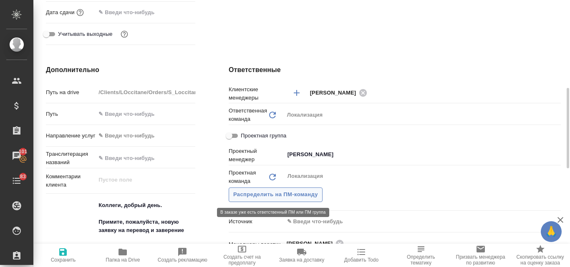
click at [310, 195] on span "Распределить на ПМ-команду" at bounding box center [275, 195] width 85 height 10
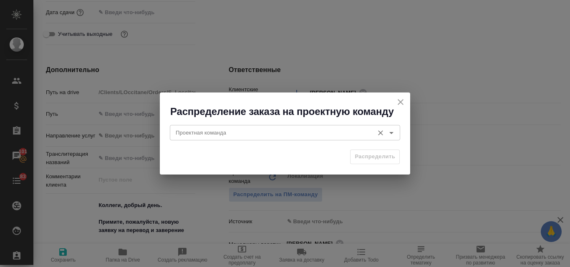
click at [229, 127] on div "Проектная команда" at bounding box center [285, 132] width 230 height 15
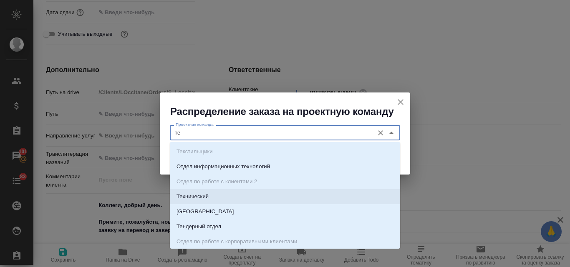
click at [218, 197] on li "Технический" at bounding box center [285, 196] width 230 height 15
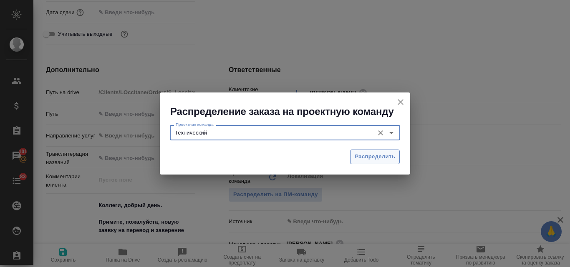
type input "Технический"
click at [358, 156] on span "Распределить" at bounding box center [374, 157] width 40 height 10
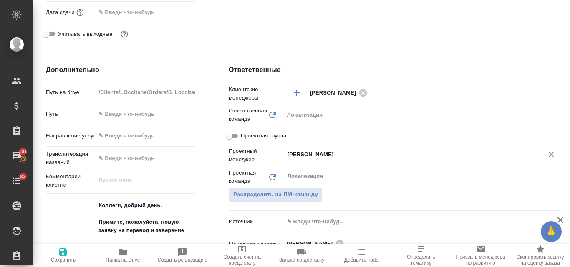
type textarea "x"
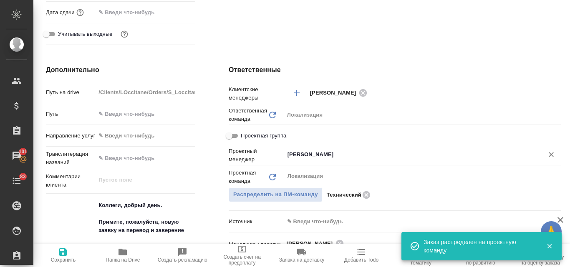
click at [547, 157] on icon "Очистить" at bounding box center [551, 155] width 8 height 8
type textarea "x"
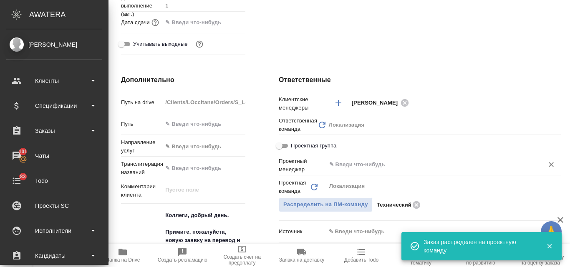
type textarea "x"
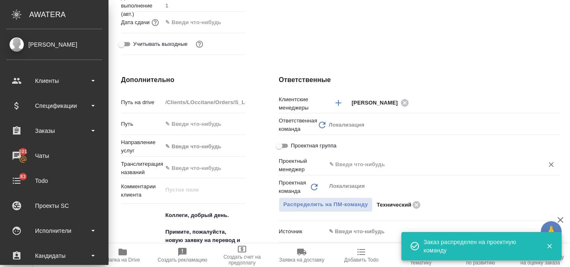
type textarea "x"
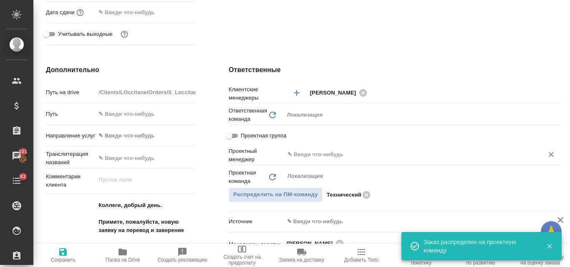
click at [68, 258] on span "Сохранить" at bounding box center [63, 260] width 25 height 6
type textarea "x"
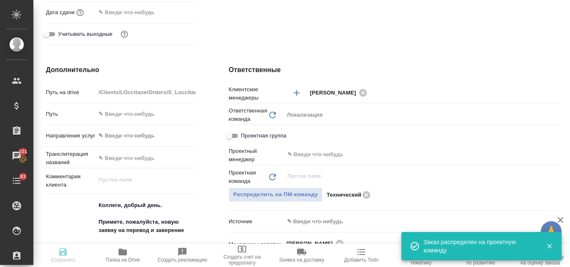
type textarea "x"
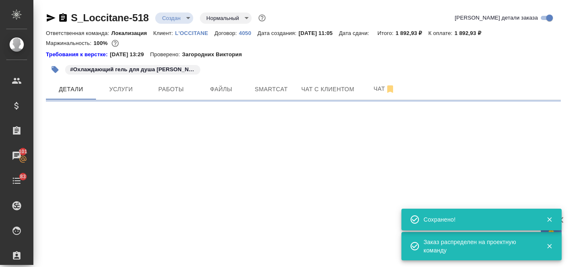
scroll to position [0, 0]
select select "RU"
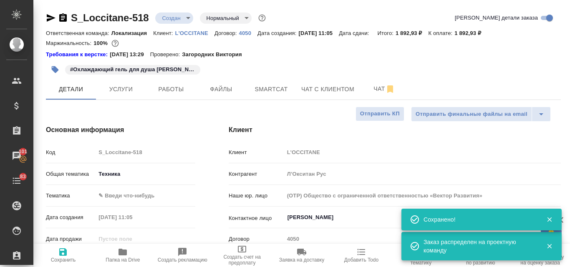
type textarea "x"
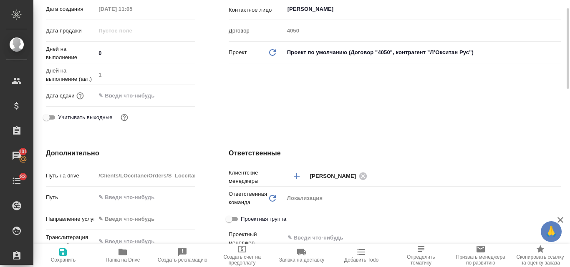
scroll to position [167, 0]
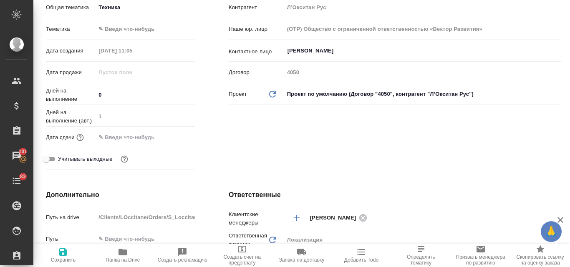
click at [127, 136] on input "text" at bounding box center [131, 137] width 73 height 12
click at [169, 137] on icon "button" at bounding box center [171, 136] width 8 height 8
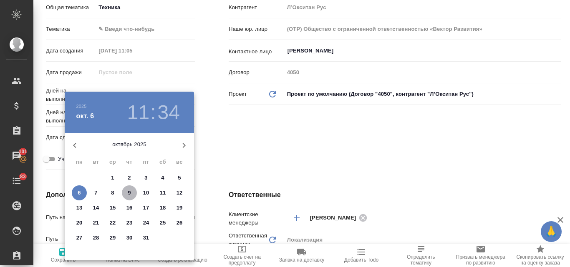
click at [129, 192] on p "9" at bounding box center [129, 193] width 3 height 8
type input "09.10.2025 11:34"
type textarea "x"
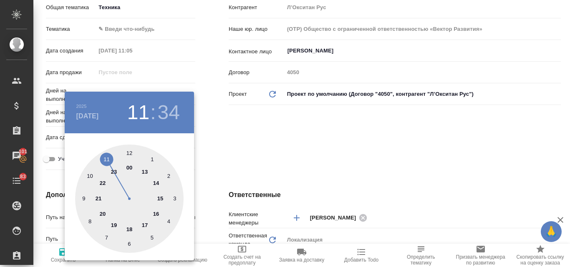
click at [128, 152] on div at bounding box center [129, 199] width 108 height 108
type input "09.10.2025 12:34"
type textarea "x"
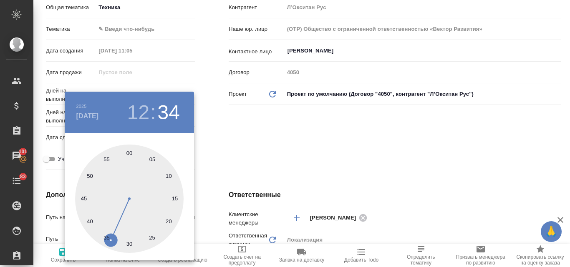
click at [129, 153] on div at bounding box center [129, 199] width 108 height 108
type input "09.10.2025 12:00"
type textarea "x"
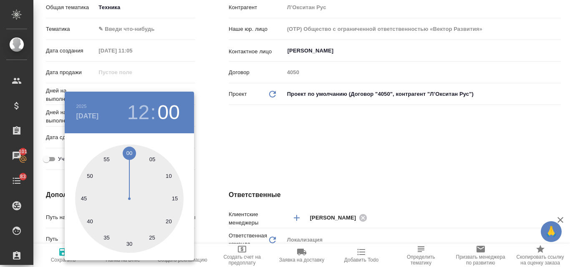
click at [339, 178] on div at bounding box center [285, 133] width 570 height 267
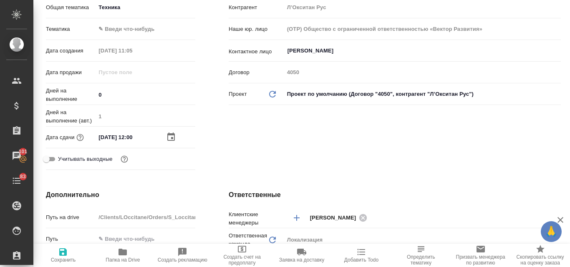
type textarea "x"
drag, startPoint x: 62, startPoint y: 248, endPoint x: 67, endPoint y: 247, distance: 5.1
click at [62, 249] on icon "button" at bounding box center [63, 252] width 10 height 10
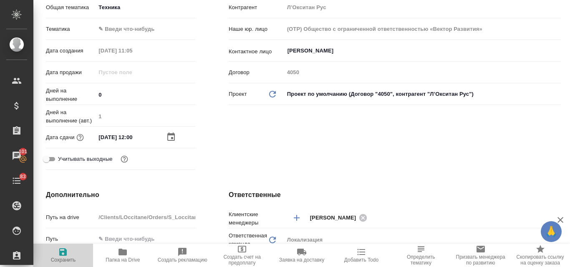
type textarea "x"
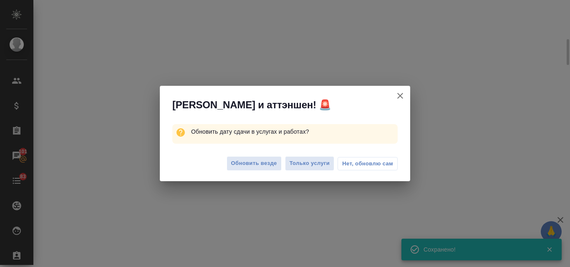
select select "RU"
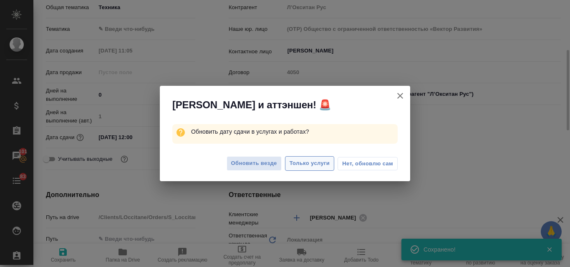
type textarea "x"
click at [257, 165] on span "Обновить везде" at bounding box center [254, 164] width 46 height 10
type textarea "x"
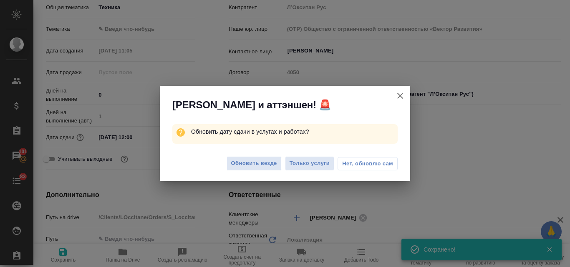
type textarea "x"
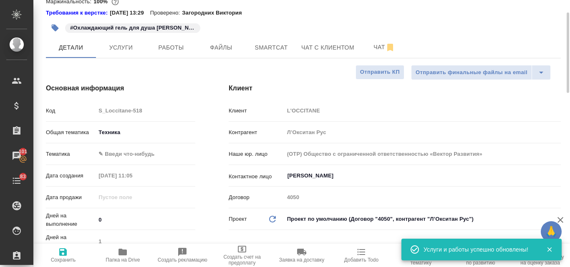
scroll to position [0, 0]
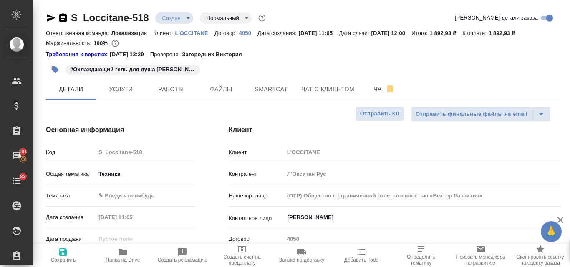
click at [190, 20] on body "🙏 .cls-1 fill:#fff; AWATERA Valyaeva Anna Клиенты Спецификации Заказы 101 Чаты …" at bounding box center [285, 133] width 570 height 267
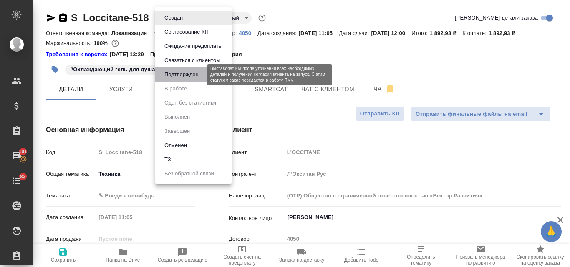
click at [181, 75] on button "Подтвержден" at bounding box center [181, 74] width 39 height 9
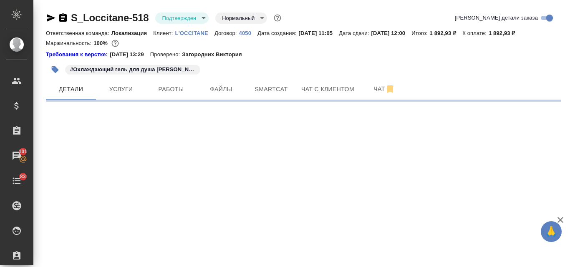
select select "RU"
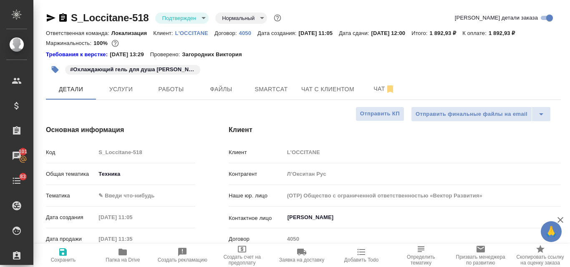
type textarea "x"
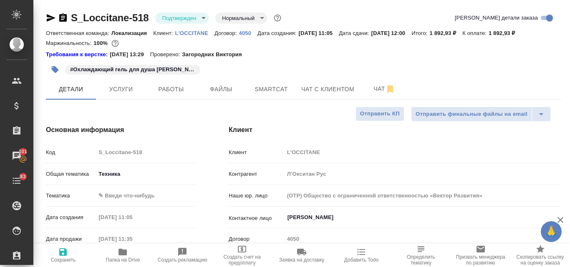
type textarea "x"
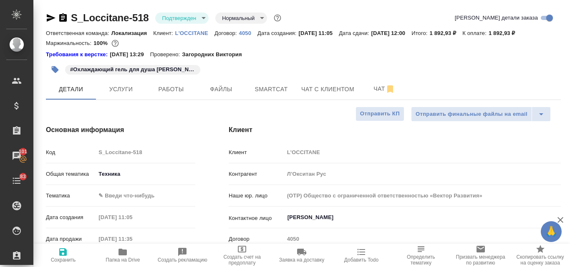
type textarea "x"
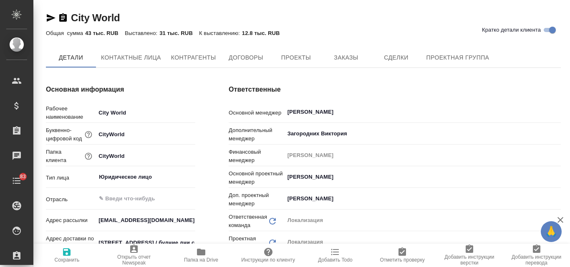
type input "Общество с ограниченной ответственностью «Медиа Групп»(ООО «Медиа Групп»)"
type textarea "x"
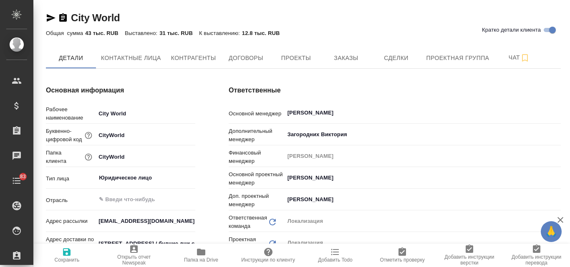
type input "Общество с ограниченной ответственностью «Медиа Групп»(ООО «Медиа Групп»)"
type textarea "x"
type input "Общество с ограниченной ответственностью «Медиа Групп»(ООО «Медиа Групп»)"
type textarea "x"
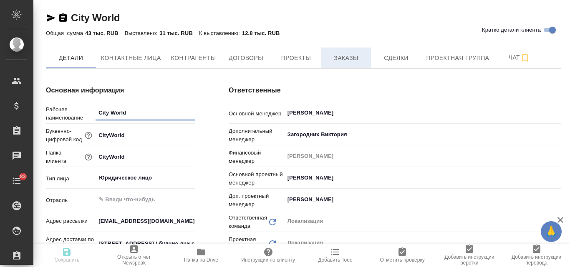
type textarea "x"
click at [344, 59] on span "Заказы" at bounding box center [346, 58] width 40 height 10
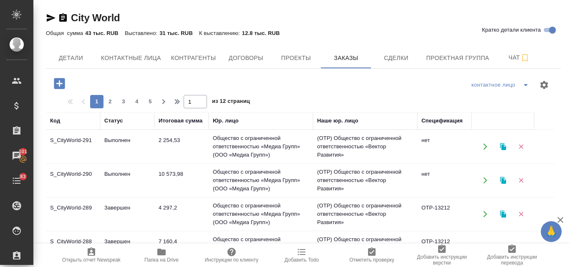
click at [502, 179] on icon "button" at bounding box center [503, 180] width 6 height 7
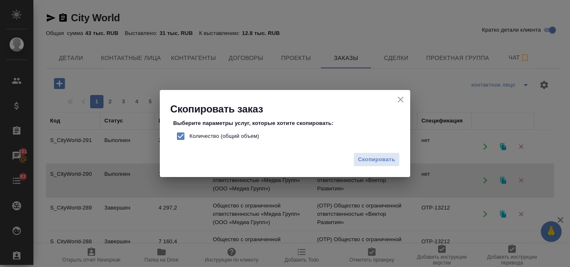
click at [183, 134] on input "Количество (общий объем)" at bounding box center [181, 137] width 18 height 18
checkbox input "false"
click at [361, 158] on span "Скопировать" at bounding box center [376, 160] width 37 height 10
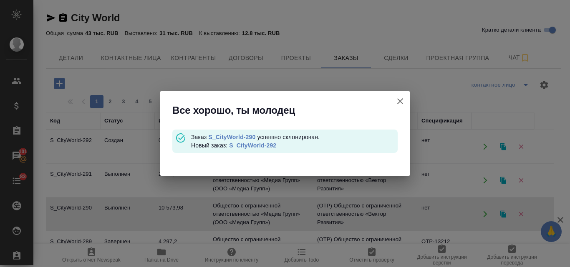
click at [237, 145] on link "S_CityWorld-292" at bounding box center [252, 145] width 47 height 7
click at [403, 99] on icon "button" at bounding box center [400, 101] width 10 height 10
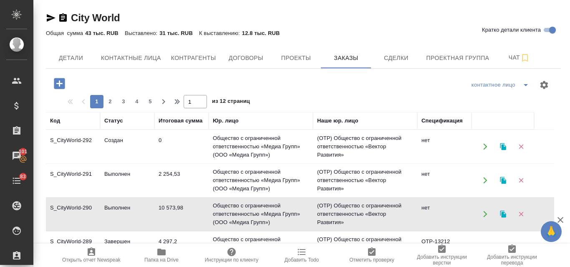
click at [253, 234] on td "Общество с ограниченной ответственностью «Медиа Групп» (ООО «Медиа Групп»)" at bounding box center [261, 247] width 104 height 33
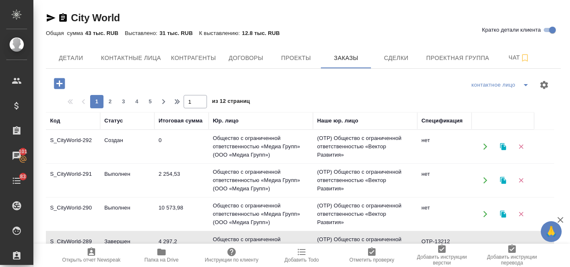
click at [253, 234] on td "Общество с ограниченной ответственностью «Медиа Групп» (ООО «Медиа Групп»)" at bounding box center [261, 247] width 104 height 33
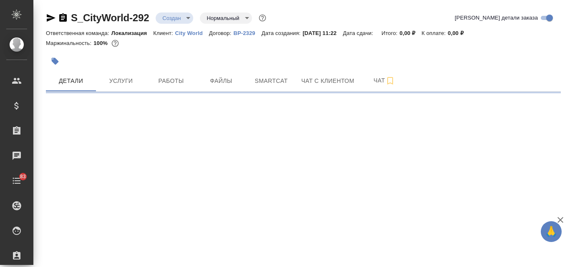
select select "RU"
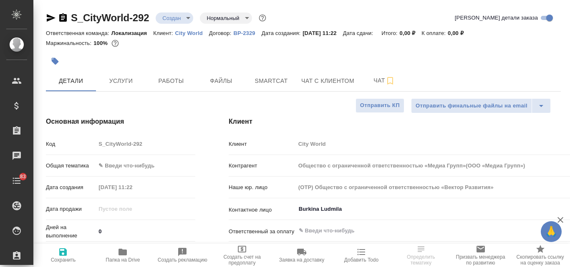
type input "Общество с ограниченной ответственностью «Медиа Групп»(ООО «Медиа Групп»)"
type textarea "x"
type input "Общество с ограниченной ответственностью «Медиа Групп»(ООО «Медиа Групп»)"
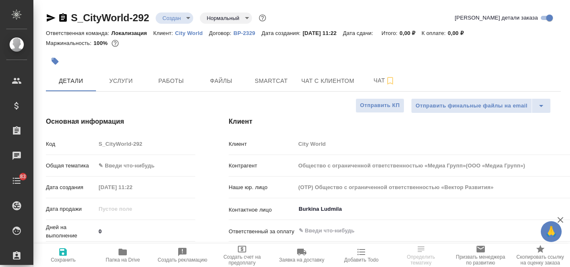
type textarea "x"
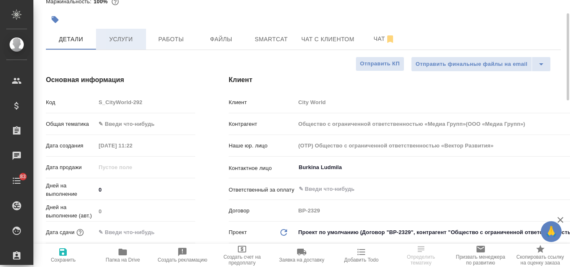
click at [123, 42] on span "Услуги" at bounding box center [121, 39] width 40 height 10
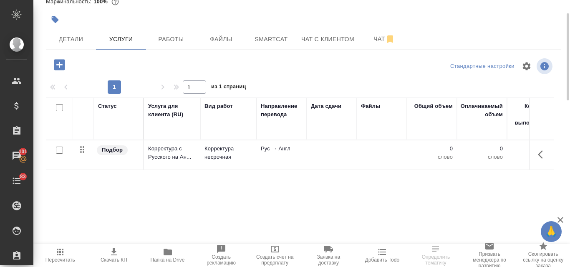
click at [60, 153] on input "checkbox" at bounding box center [59, 150] width 7 height 7
checkbox input "true"
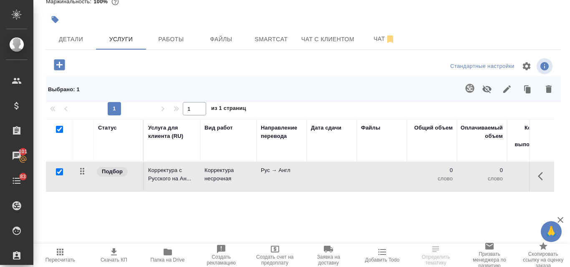
click at [550, 90] on icon "button" at bounding box center [548, 89] width 6 height 8
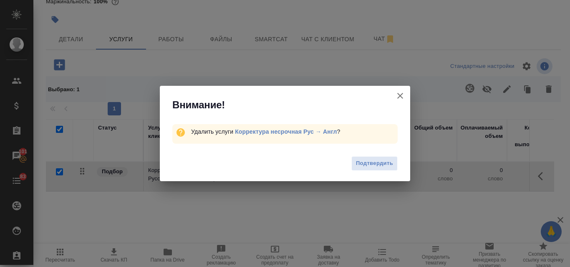
click at [382, 163] on span "Подтвердить" at bounding box center [374, 164] width 37 height 10
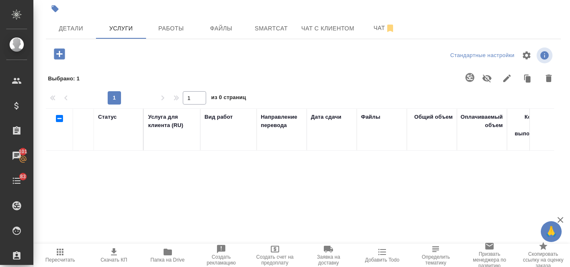
click at [60, 58] on icon "button" at bounding box center [59, 53] width 11 height 11
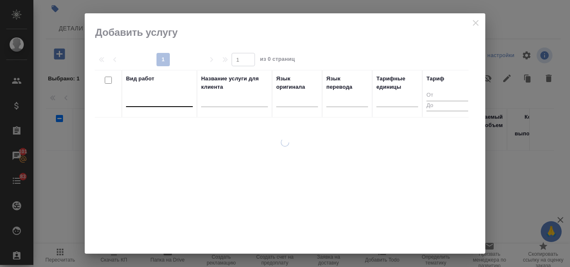
click at [176, 103] on div at bounding box center [159, 99] width 67 height 12
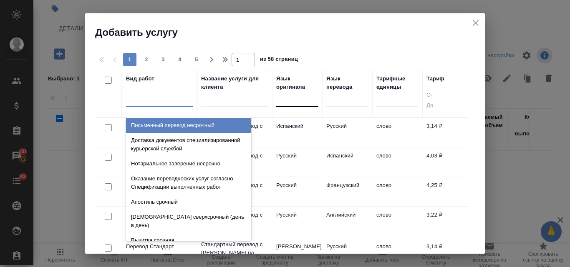
click at [286, 103] on div at bounding box center [297, 99] width 42 height 12
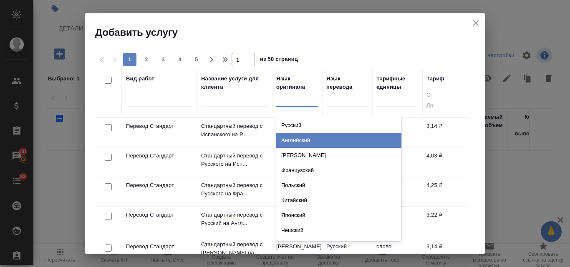
click at [286, 141] on div "Английский" at bounding box center [338, 140] width 125 height 15
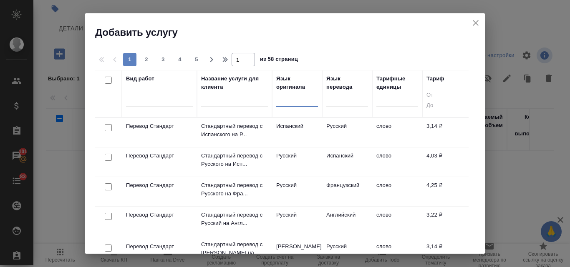
click at [288, 159] on td "Русский" at bounding box center [297, 162] width 50 height 29
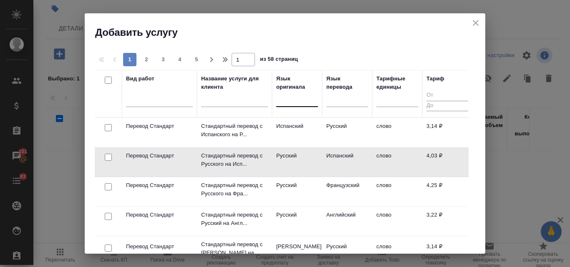
click at [287, 95] on div at bounding box center [297, 99] width 42 height 12
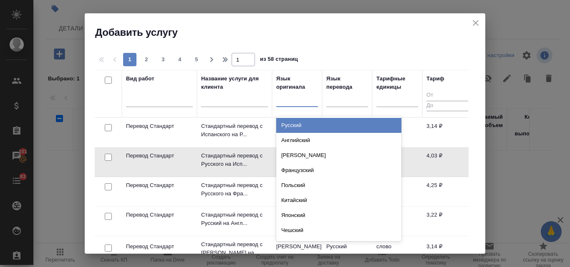
click at [291, 130] on div "Русский" at bounding box center [338, 125] width 125 height 15
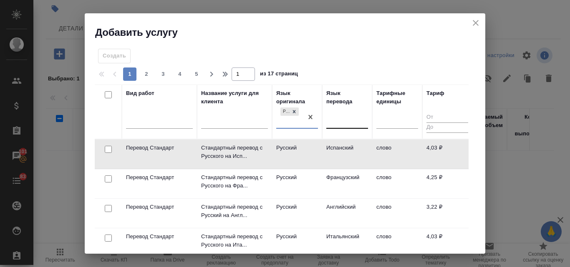
click at [353, 120] on div at bounding box center [347, 121] width 42 height 12
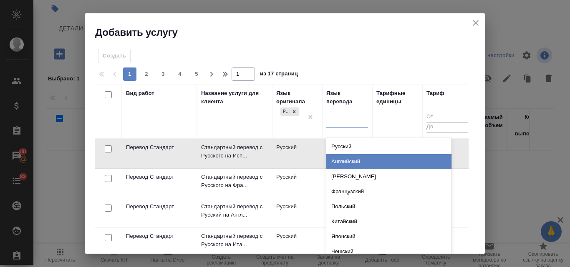
click at [350, 163] on div "Английский" at bounding box center [388, 161] width 125 height 15
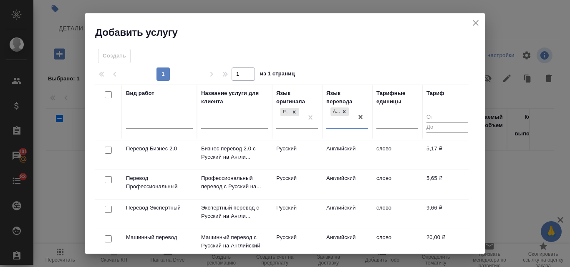
scroll to position [42, 0]
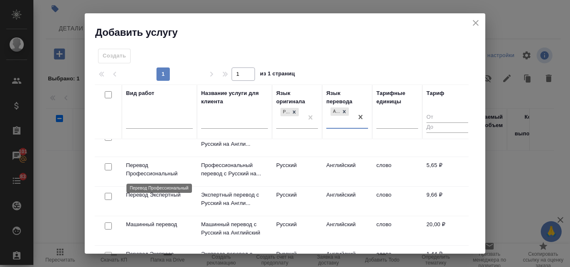
click at [159, 171] on p "Перевод Профессиональный" at bounding box center [159, 169] width 67 height 17
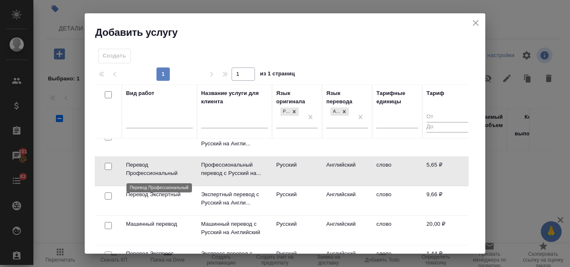
click at [154, 172] on p "Перевод Профессиональный" at bounding box center [159, 169] width 67 height 17
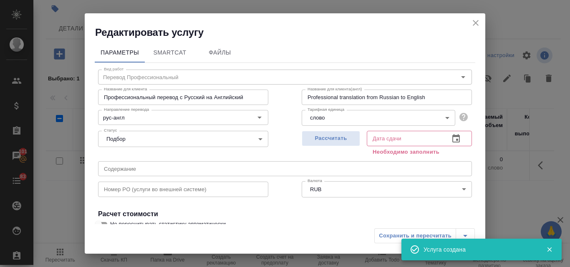
click at [474, 25] on icon "close" at bounding box center [475, 23] width 6 height 6
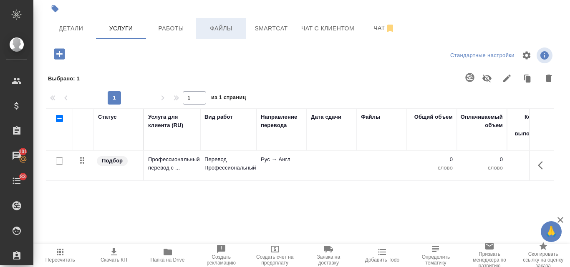
click at [212, 29] on span "Файлы" at bounding box center [221, 28] width 40 height 10
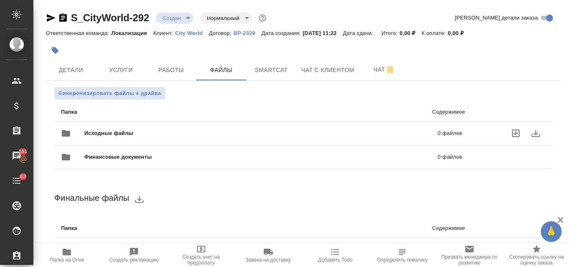
click at [95, 129] on div "Исходные файлы 0 файлов" at bounding box center [261, 133] width 401 height 20
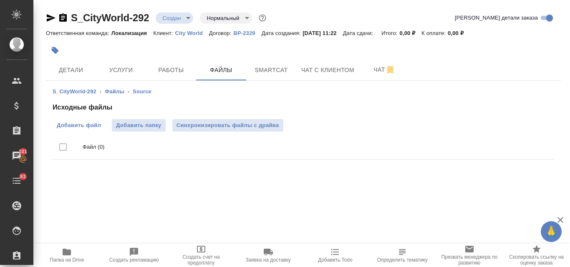
click at [101, 128] on span "Добавить файл" at bounding box center [79, 125] width 44 height 8
click at [0, 0] on input "Добавить файл" at bounding box center [0, 0] width 0 height 0
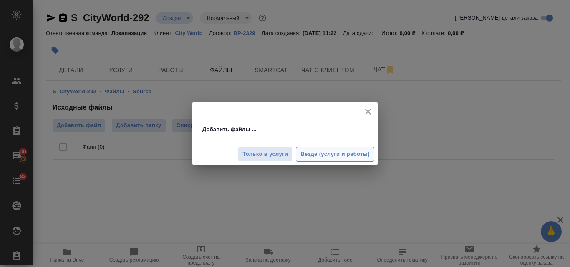
click at [319, 160] on button "Везде (услуги и работы)" at bounding box center [335, 154] width 78 height 15
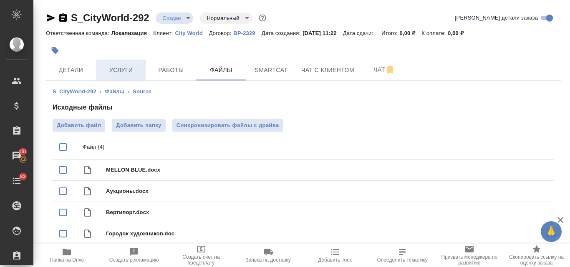
click at [136, 68] on span "Услуги" at bounding box center [121, 70] width 40 height 10
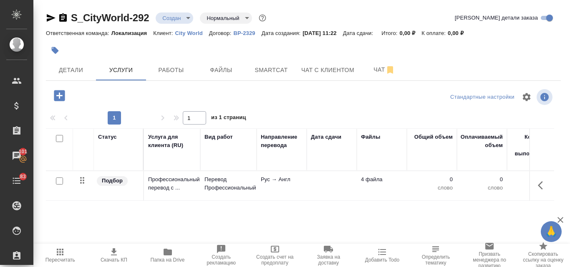
click at [56, 180] on input "checkbox" at bounding box center [59, 181] width 7 height 7
checkbox input "true"
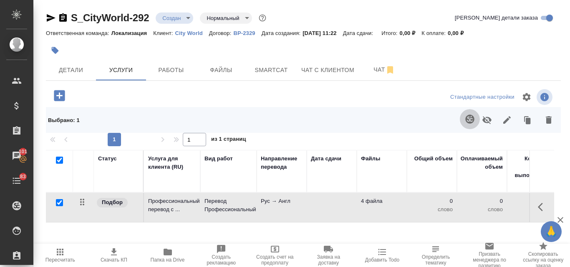
click at [465, 117] on icon "button" at bounding box center [470, 119] width 10 height 10
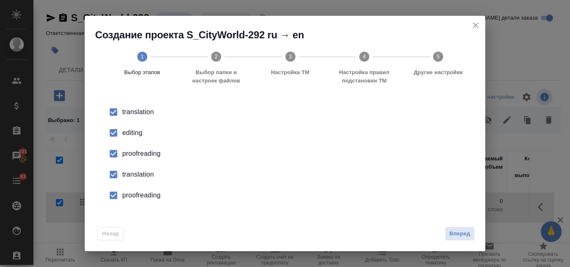
click at [126, 134] on div "editing" at bounding box center [293, 133] width 343 height 10
click at [130, 153] on div "proofreading" at bounding box center [293, 154] width 343 height 10
click at [133, 173] on div "translation" at bounding box center [293, 175] width 343 height 10
click at [135, 201] on li "proofreading" at bounding box center [285, 195] width 374 height 21
click at [465, 237] on span "Вперед" at bounding box center [459, 234] width 21 height 10
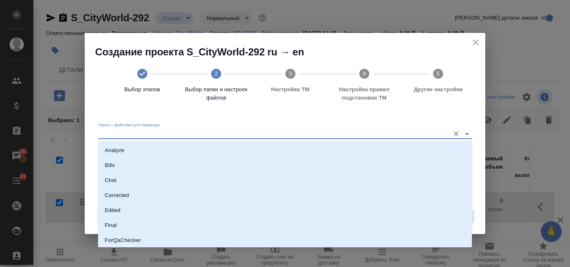
click at [193, 132] on input "Папка с файлами для перевода" at bounding box center [271, 134] width 347 height 10
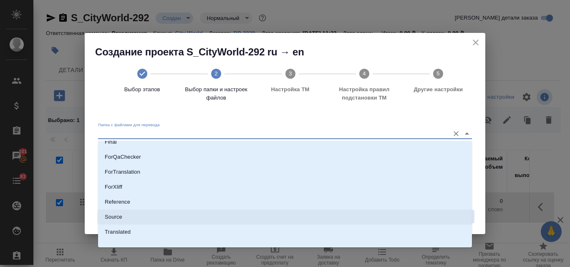
click at [111, 212] on li "Source" at bounding box center [285, 217] width 374 height 15
type input "Source"
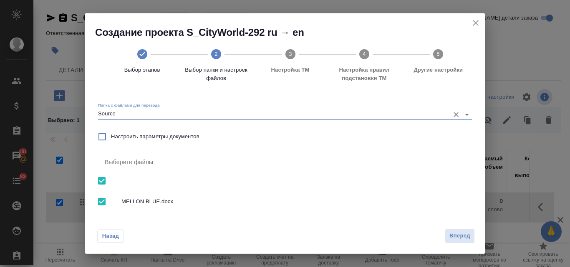
click at [457, 236] on span "Вперед" at bounding box center [459, 236] width 21 height 10
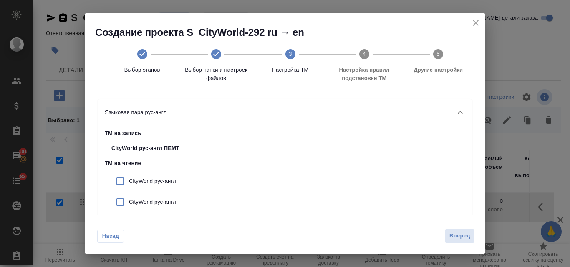
click at [453, 221] on div "Назад Вперед" at bounding box center [285, 234] width 400 height 39
click at [455, 234] on span "Вперед" at bounding box center [459, 236] width 21 height 10
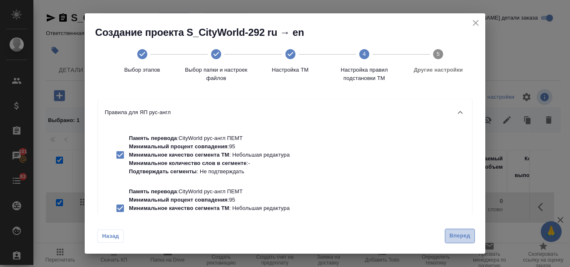
click at [454, 233] on span "Вперед" at bounding box center [459, 236] width 21 height 10
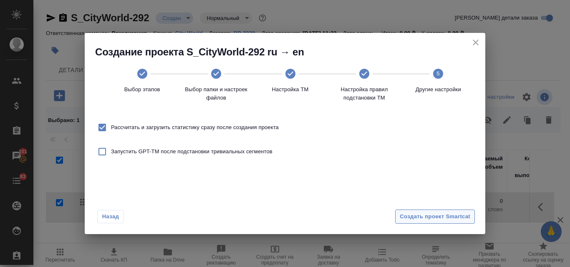
click at [439, 222] on button "Создать проект Smartcat" at bounding box center [435, 217] width 80 height 15
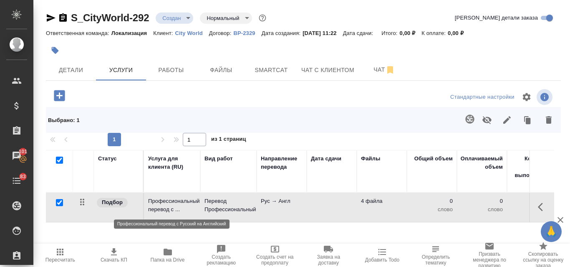
click at [188, 203] on p "Профессиональный перевод с ..." at bounding box center [172, 205] width 48 height 17
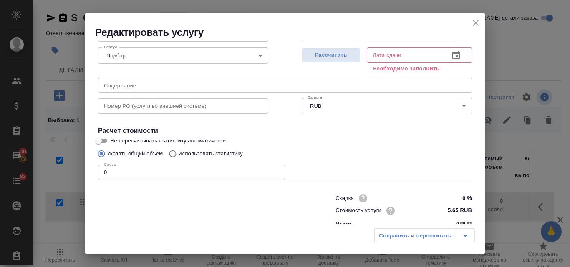
click at [170, 152] on input "Использовать статистику" at bounding box center [171, 154] width 13 height 16
radio input "true"
radio input "false"
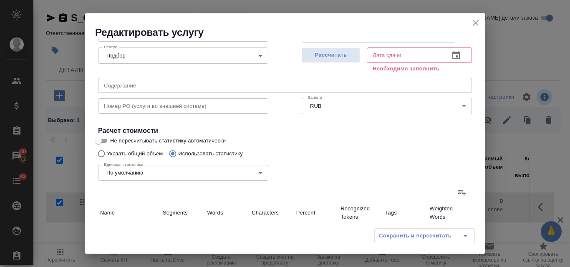
click at [452, 195] on label at bounding box center [462, 193] width 20 height 20
click at [0, 0] on input "file" at bounding box center [0, 0] width 0 height 0
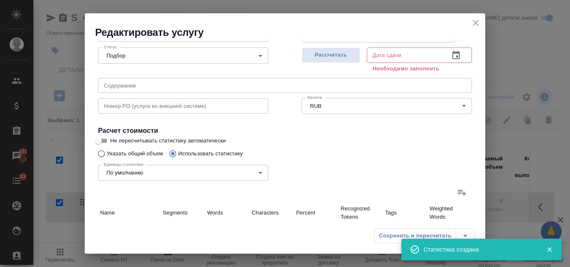
click at [324, 55] on span "Рассчитать" at bounding box center [330, 55] width 49 height 10
type input "5"
type input "31"
type input "8"
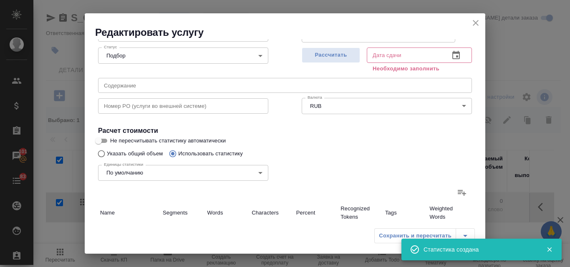
type input "16"
type input "103"
type input "1"
type input "3"
type input "24"
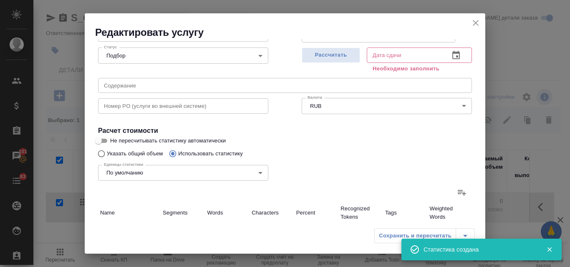
type input "4"
type input "17"
type input "108"
type input "78"
type input "1084"
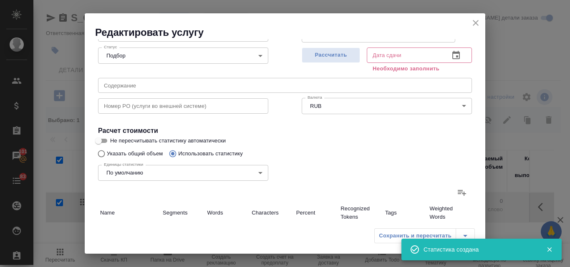
type input "7992"
type input "96"
type input "1125"
type input "8258"
type input "96"
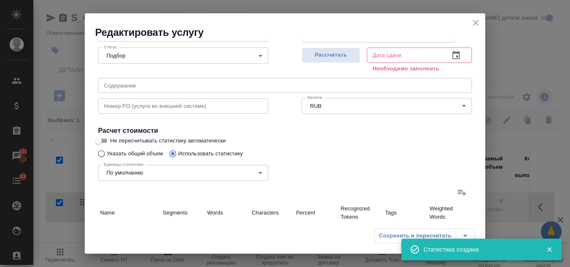
type input "1125"
type input "8258"
type input "06.10.2025 11:25"
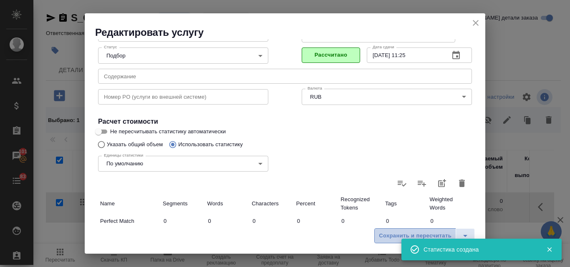
click at [388, 232] on span "Сохранить и пересчитать" at bounding box center [415, 236] width 73 height 10
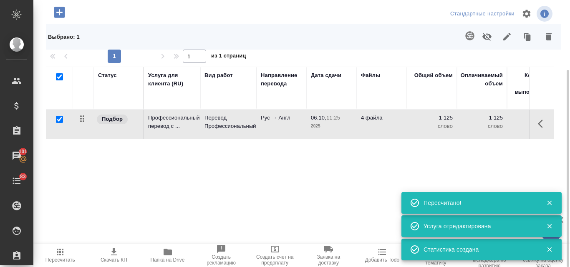
scroll to position [0, 0]
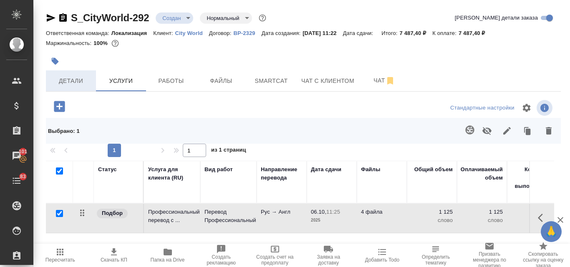
click at [85, 78] on span "Детали" at bounding box center [71, 81] width 40 height 10
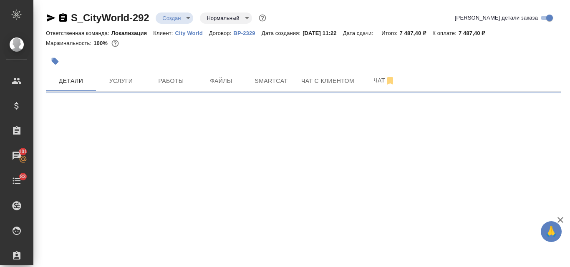
select select "RU"
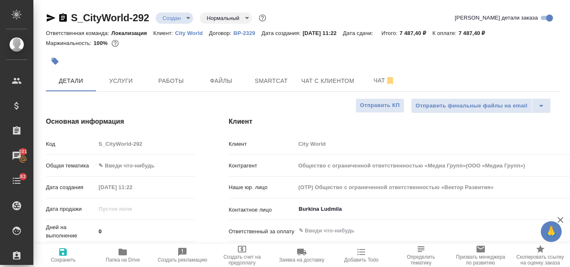
type textarea "x"
click at [106, 168] on body "🙏 .cls-1 fill:#fff; AWATERA Valyaeva Anna Клиенты Спецификации Заказы 101 Чаты …" at bounding box center [285, 133] width 570 height 267
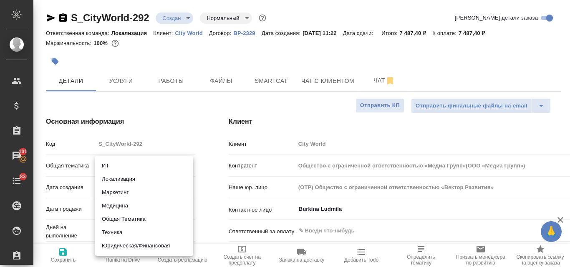
click at [121, 193] on li "Маркетинг" at bounding box center [144, 192] width 98 height 13
type input "marketing"
type input "Общество с ограниченной ответственностью «Медиа Групп»(ООО «Медиа Групп»)"
type textarea "x"
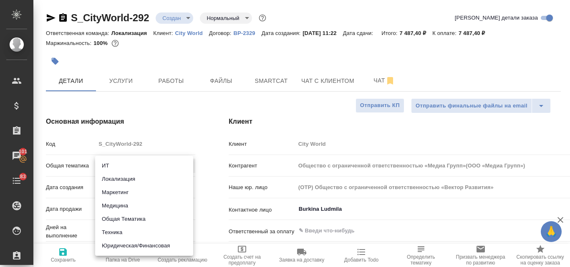
type textarea "x"
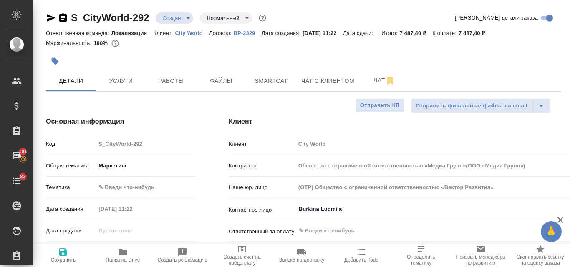
click at [119, 188] on body "🙏 .cls-1 fill:#fff; AWATERA Valyaeva Anna Клиенты Спецификации Заказы 101 Чаты …" at bounding box center [285, 133] width 570 height 267
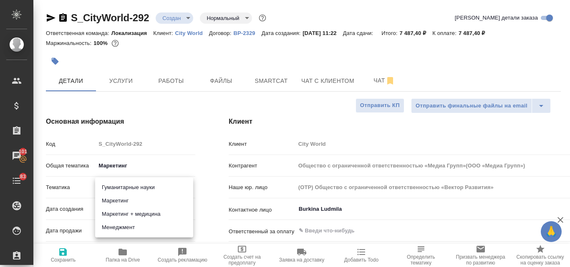
click at [122, 203] on li "Маркетинг" at bounding box center [144, 200] width 98 height 13
type input "Общество с ограниченной ответственностью «Медиа Групп»(ООО «Медиа Групп»)"
type textarea "x"
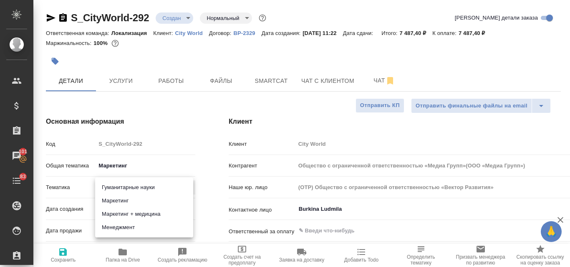
type input "5a8b8b956a9677013d343d63"
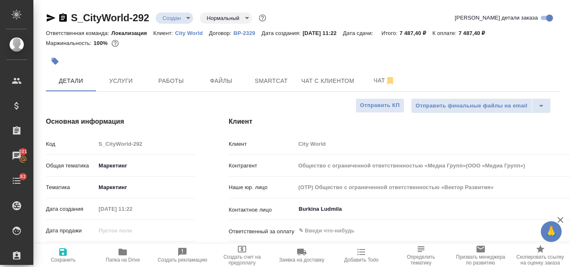
click at [65, 256] on icon "button" at bounding box center [63, 253] width 8 height 8
type input "Общество с ограниченной ответственностью «Медиа Групп»(ООО «Медиа Групп»)"
type textarea "x"
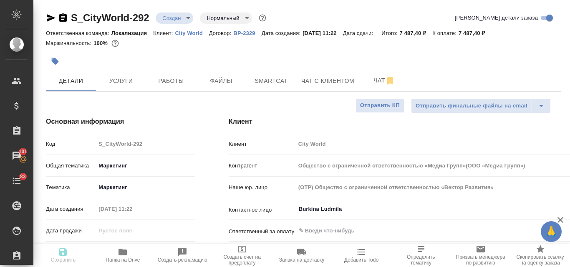
type input "Общество с ограниченной ответственностью «Медиа Групп»(ООО «Медиа Групп»)"
type textarea "x"
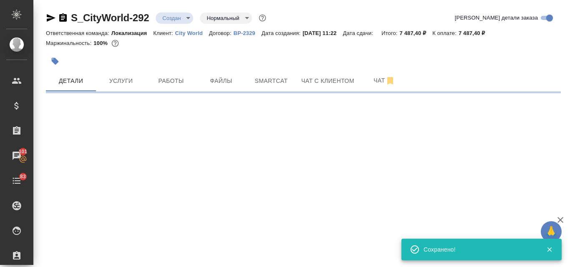
select select "RU"
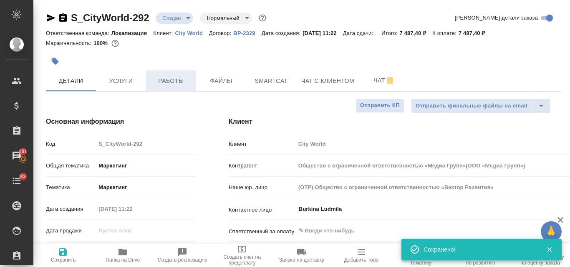
type textarea "x"
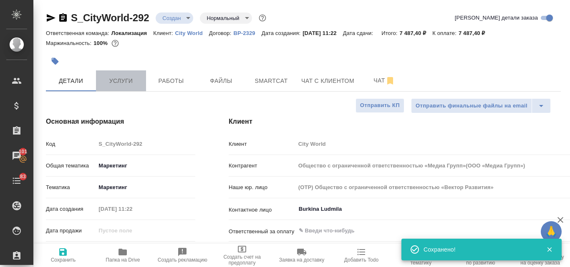
click at [123, 82] on span "Услуги" at bounding box center [121, 81] width 40 height 10
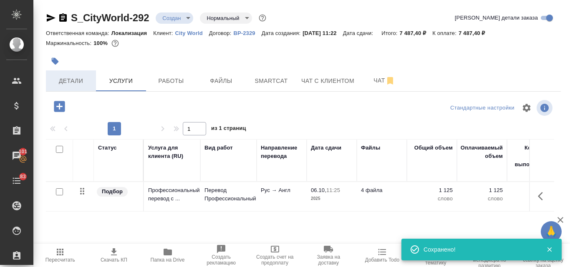
click at [64, 76] on span "Детали" at bounding box center [71, 81] width 40 height 10
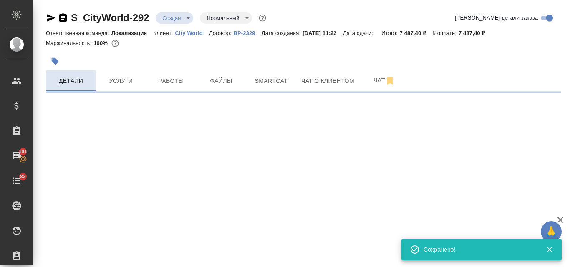
select select "RU"
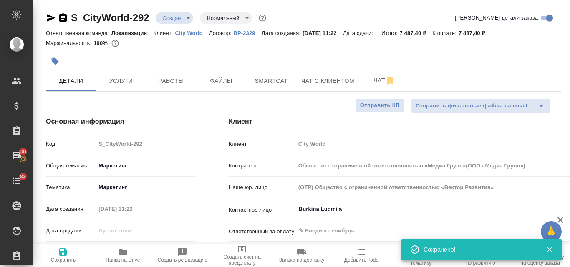
type textarea "x"
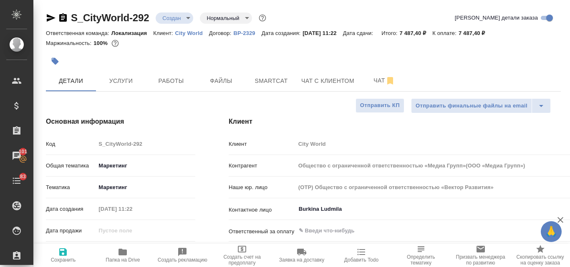
click at [50, 19] on icon "button" at bounding box center [51, 18] width 9 height 8
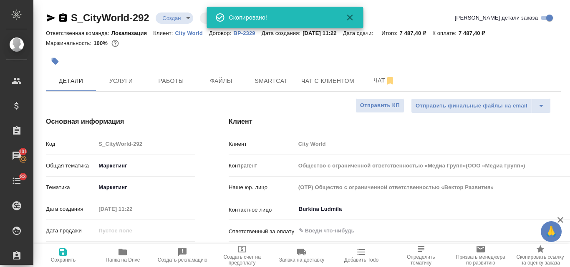
type input "Общество с ограниченной ответственностью «Медиа Групп»(ООО «Медиа Групп»)"
type textarea "x"
type input "Общество с ограниченной ответственностью «Медиа Групп»(ООО «Медиа Групп»)"
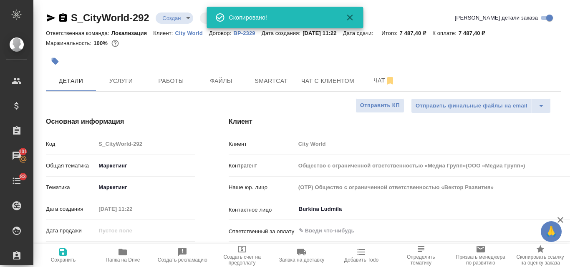
type textarea "x"
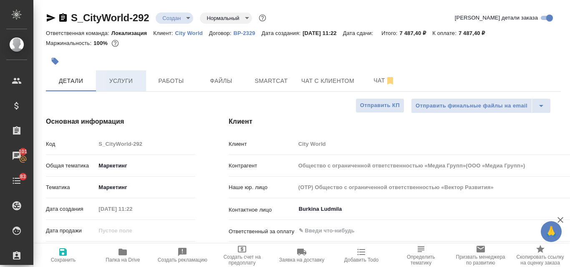
click at [129, 78] on span "Услуги" at bounding box center [121, 81] width 40 height 10
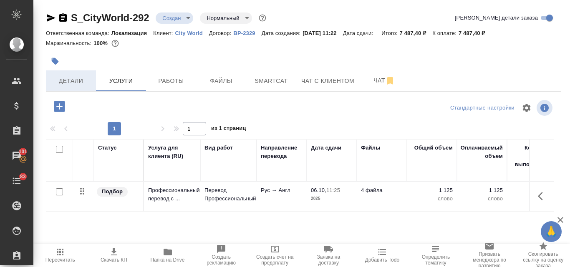
click at [74, 77] on span "Детали" at bounding box center [71, 81] width 40 height 10
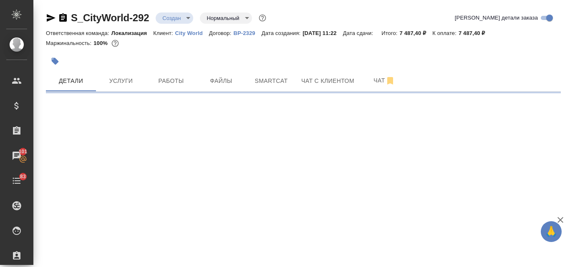
select select "RU"
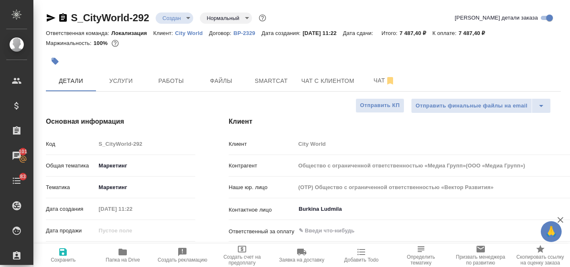
type textarea "x"
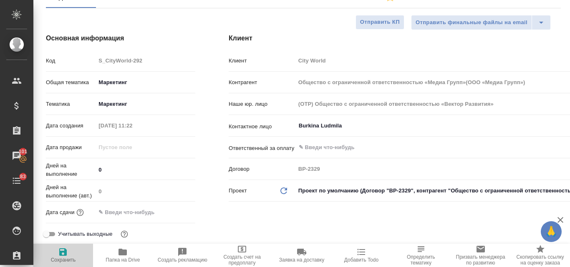
click at [67, 259] on span "Сохранить" at bounding box center [63, 260] width 25 height 6
type input "Общество с ограниченной ответственностью «Медиа Групп»(ООО «Медиа Групп»)"
type textarea "x"
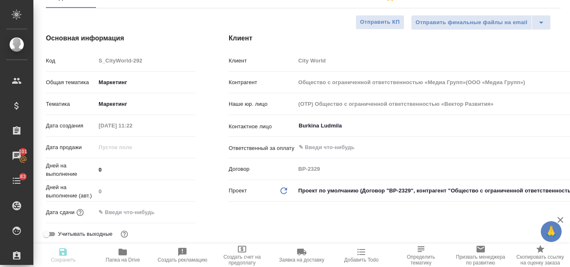
type input "Общество с ограниченной ответственностью «Медиа Групп»(ООО «Медиа Групп»)"
type textarea "x"
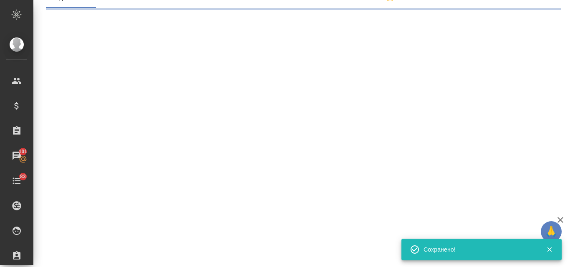
select select "RU"
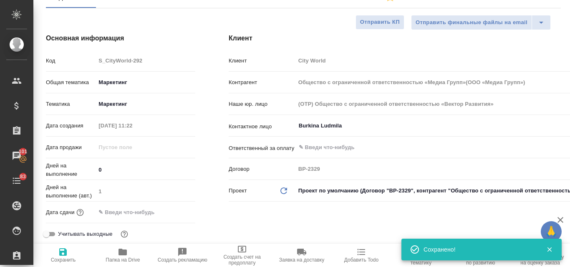
type textarea "x"
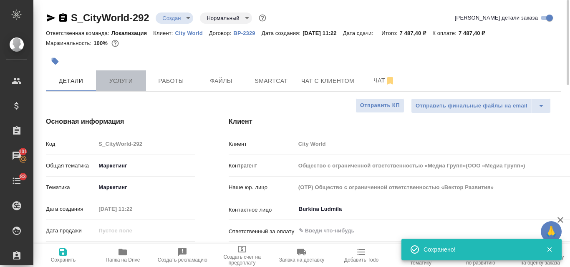
click at [123, 75] on button "Услуги" at bounding box center [121, 80] width 50 height 21
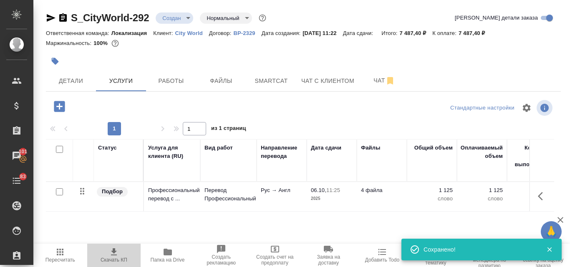
click at [113, 251] on icon "button" at bounding box center [114, 252] width 6 height 7
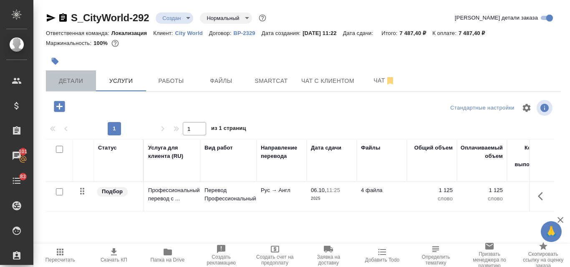
click at [75, 85] on span "Детали" at bounding box center [71, 81] width 40 height 10
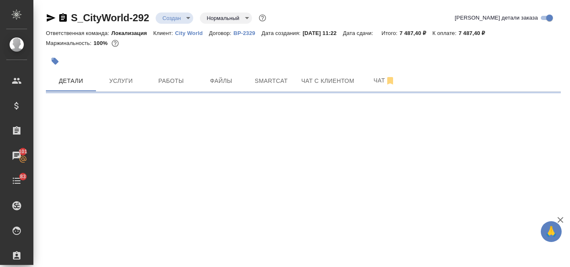
select select "RU"
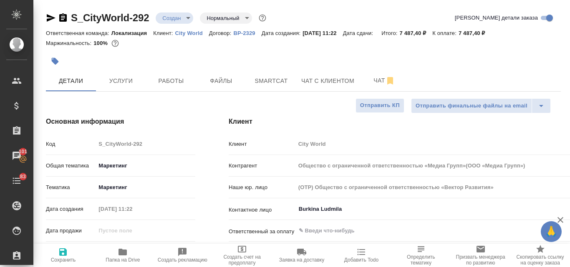
type textarea "x"
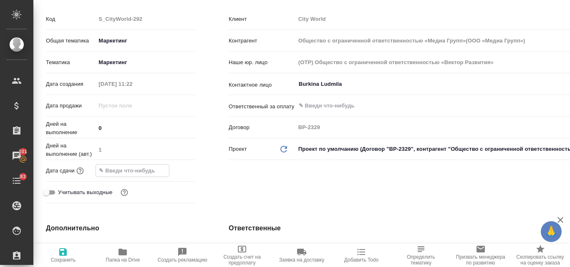
click at [122, 170] on input "text" at bounding box center [132, 171] width 73 height 12
click at [169, 167] on icon "button" at bounding box center [171, 170] width 8 height 8
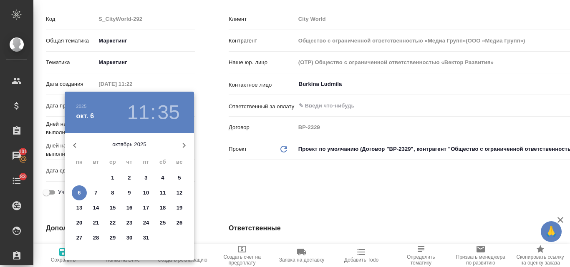
click at [92, 191] on span "7" at bounding box center [95, 193] width 15 height 8
type input "07.10.2025 11:35"
type input "Общество с ограниченной ответственностью «Медиа Групп»(ООО «Медиа Групп»)"
type textarea "x"
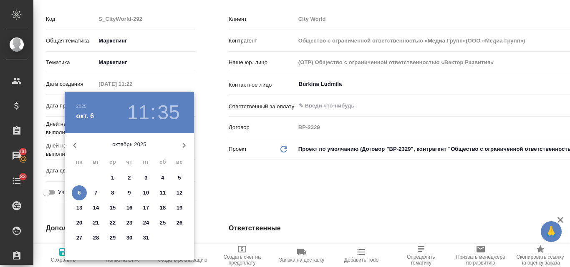
type textarea "x"
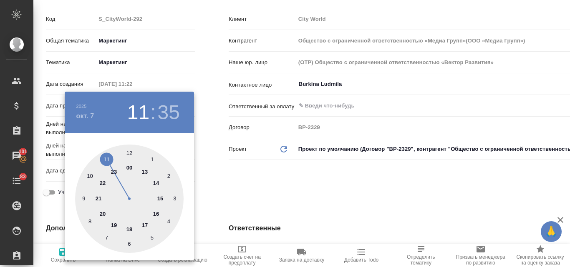
drag, startPoint x: 128, startPoint y: 230, endPoint x: 144, endPoint y: 196, distance: 37.9
click at [129, 231] on div at bounding box center [129, 199] width 108 height 108
type input "07.10.2025 18:35"
type input "Общество с ограниченной ответственностью «Медиа Групп»(ООО «Медиа Групп»)"
type textarea "x"
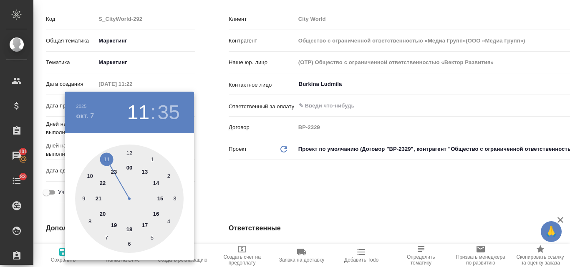
type textarea "x"
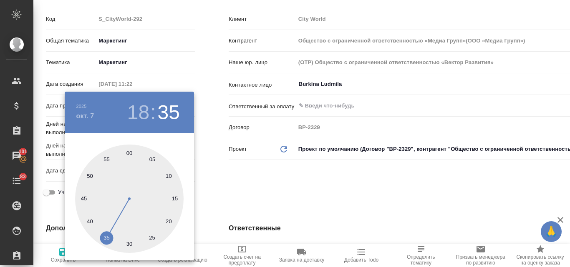
click at [130, 153] on div at bounding box center [129, 199] width 108 height 108
type input "07.10.2025 18:00"
type input "Общество с ограниченной ответственностью «Медиа Групп»(ООО «Медиа Групп»)"
type textarea "x"
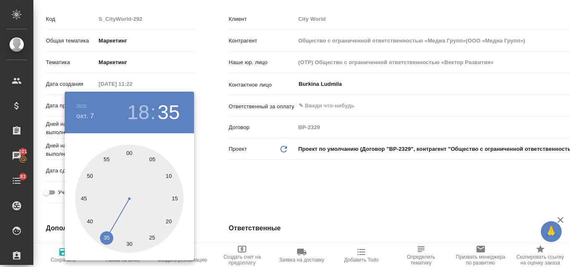
type textarea "x"
click at [214, 169] on div at bounding box center [285, 133] width 570 height 267
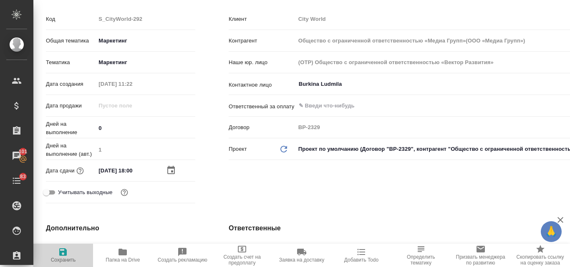
click at [64, 250] on icon "button" at bounding box center [63, 252] width 10 height 10
type input "Общество с ограниченной ответственностью «Медиа Групп»(ООО «Медиа Групп»)"
type textarea "x"
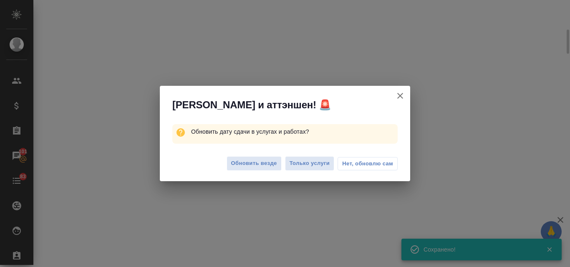
select select "RU"
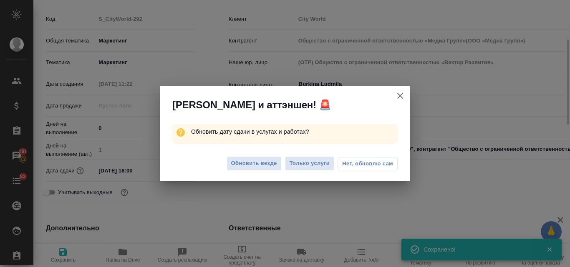
type textarea "x"
click at [250, 160] on span "Обновить везде" at bounding box center [254, 164] width 46 height 10
type input "Общество с ограниченной ответственностью «Медиа Групп»(ООО «Медиа Групп»)"
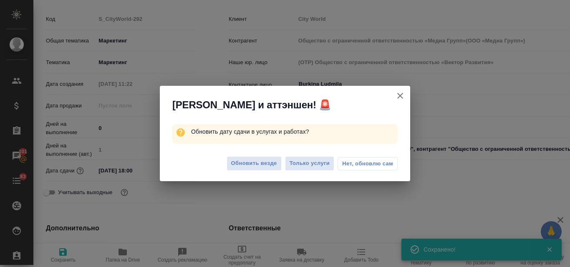
type textarea "x"
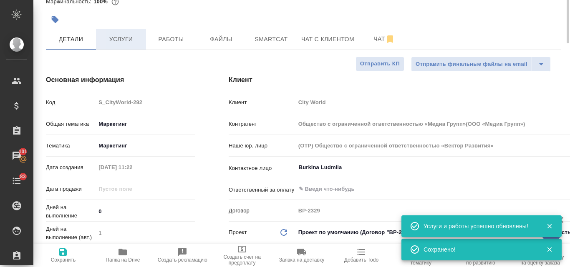
scroll to position [0, 0]
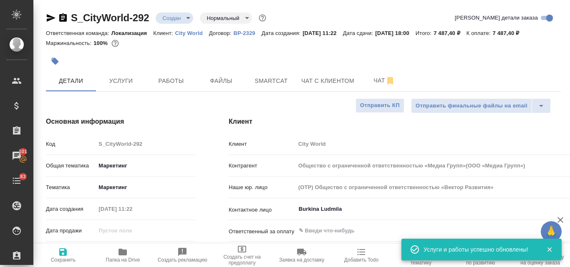
click at [188, 19] on body "🙏 .cls-1 fill:#fff; AWATERA Valyaeva Anna Клиенты Спецификации Заказы 101 Чаты …" at bounding box center [285, 133] width 570 height 267
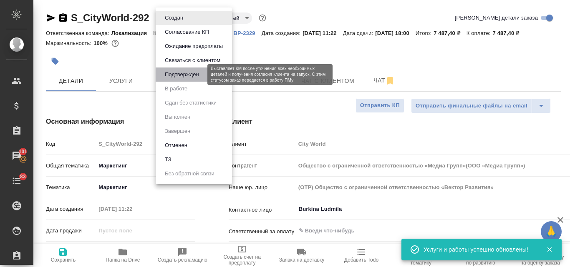
click at [185, 78] on button "Подтвержден" at bounding box center [181, 74] width 39 height 9
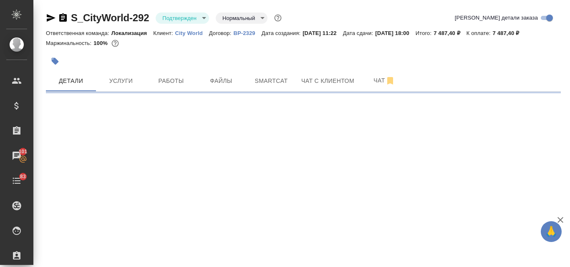
select select "RU"
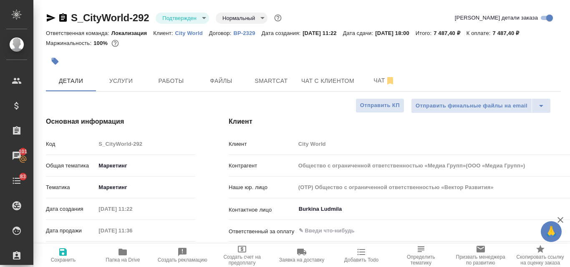
type textarea "x"
type input "Общество с ограниченной ответственностью «Медиа Групп»(ООО «Медиа Групп»)"
type textarea "x"
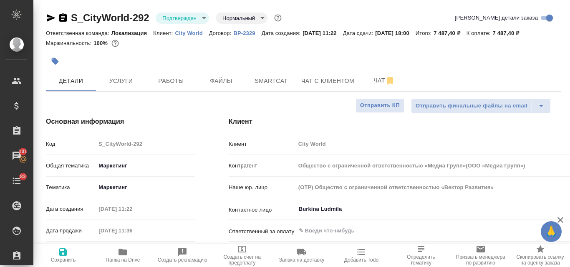
type textarea "x"
type input "Общество с ограниченной ответственностью «Медиа Групп»(ООО «Медиа Групп»)"
type textarea "x"
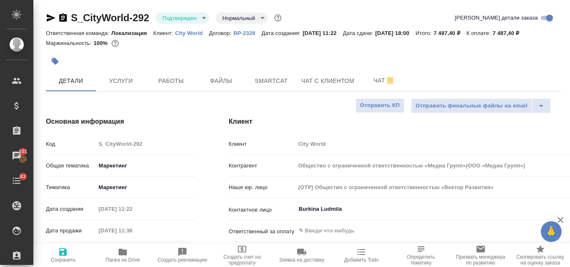
type textarea "x"
type input "Общество с ограниченной ответственностью «Медиа Групп»(ООО «Медиа Групп»)"
type textarea "x"
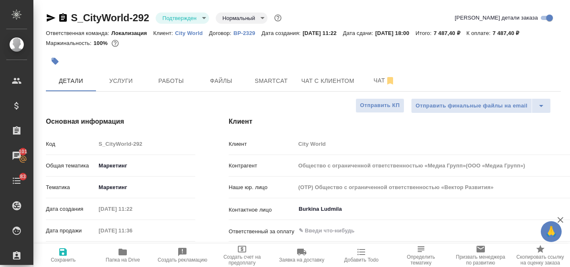
type input "Общество с ограниченной ответственностью «Медиа Групп»(ООО «Медиа Групп»)"
type textarea "x"
type input "Общество с ограниченной ответственностью «Медиа Групп»(ООО «Медиа Групп»)"
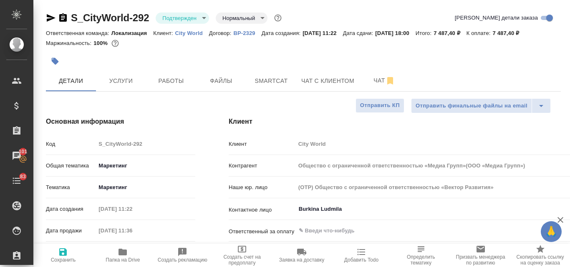
type textarea "x"
type input "Общество с ограниченной ответственностью «Медиа Групп»(ООО «Медиа Групп»)"
type textarea "x"
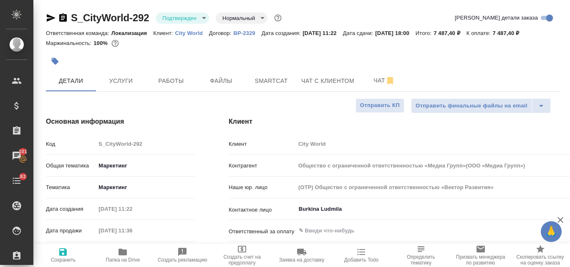
type textarea "x"
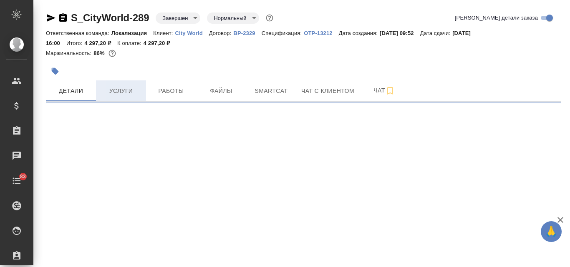
select select "RU"
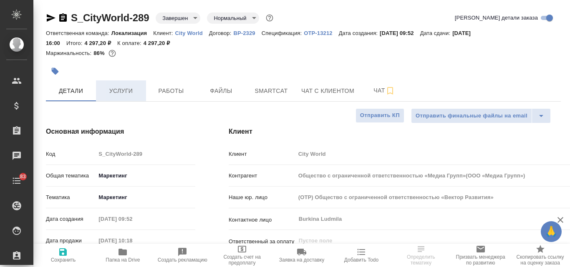
type input "Общество с ограниченной ответственностью «Медиа Групп»(ООО «Медиа Групп»)"
type textarea "x"
click at [112, 94] on span "Услуги" at bounding box center [121, 91] width 40 height 10
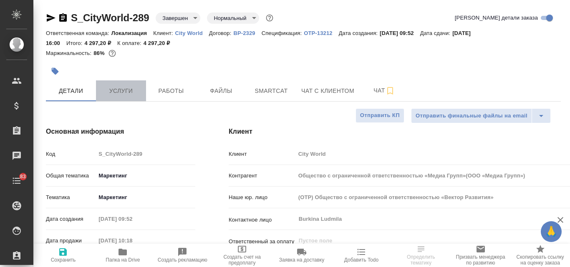
type input "Общество с ограниченной ответственностью «Медиа Групп»(ООО «Медиа Групп»)"
type textarea "x"
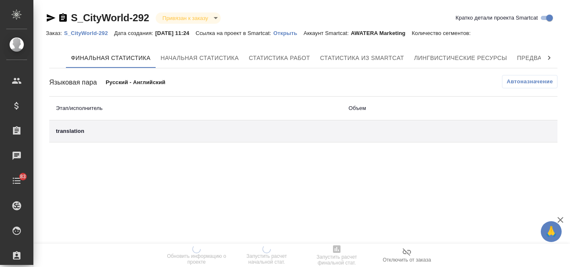
click at [287, 33] on p "Открыть" at bounding box center [288, 33] width 30 height 6
